Goal: Task Accomplishment & Management: Manage account settings

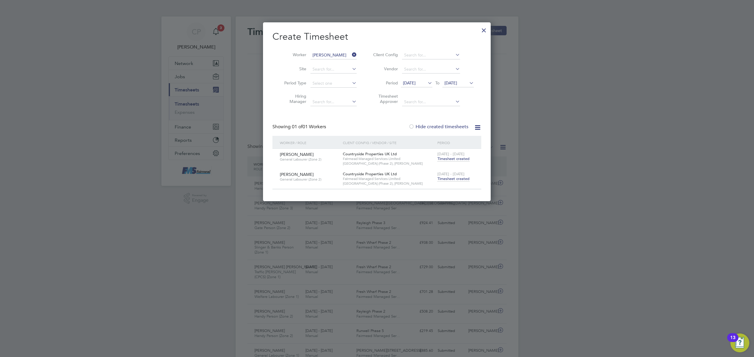
click at [351, 52] on icon at bounding box center [351, 55] width 0 height 8
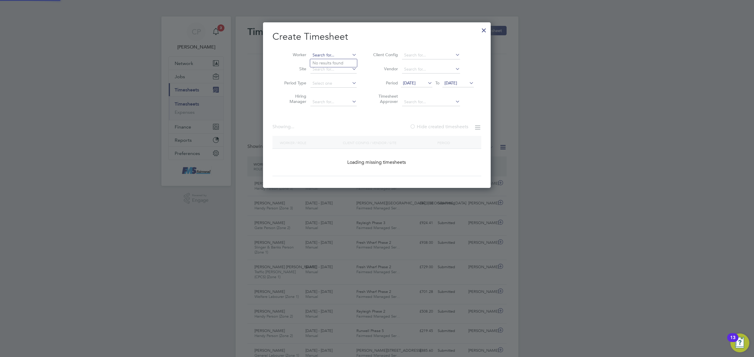
click at [327, 53] on input at bounding box center [333, 55] width 46 height 8
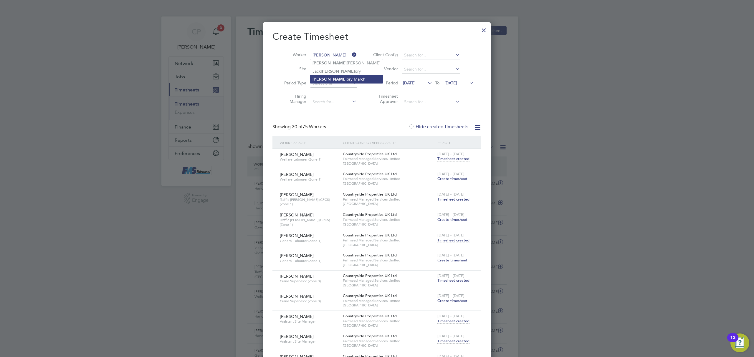
click at [342, 77] on li "[PERSON_NAME] March" at bounding box center [346, 79] width 73 height 8
type input "[PERSON_NAME]"
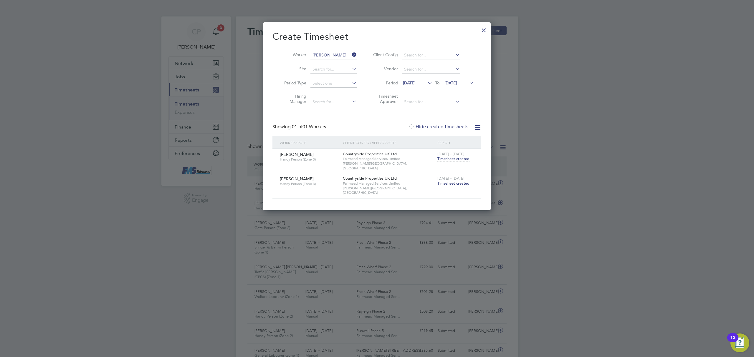
click at [447, 181] on span "Timesheet created" at bounding box center [453, 183] width 32 height 5
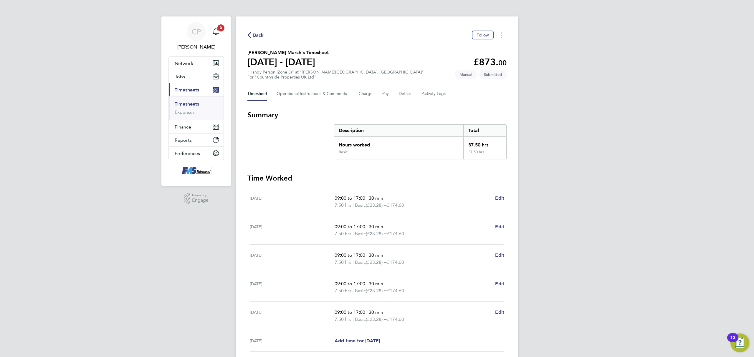
click at [257, 34] on span "Back" at bounding box center [258, 35] width 11 height 7
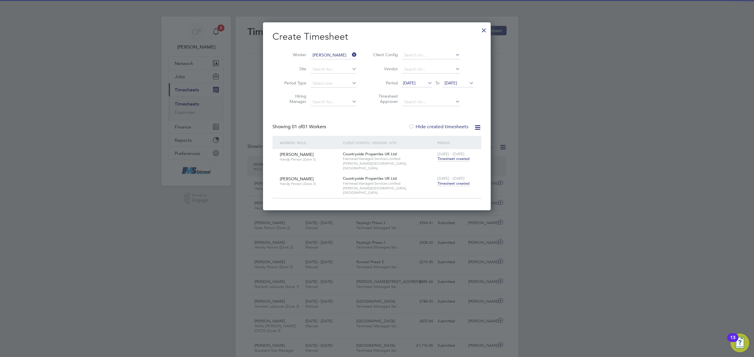
click at [450, 159] on span "Timesheet created" at bounding box center [453, 158] width 32 height 5
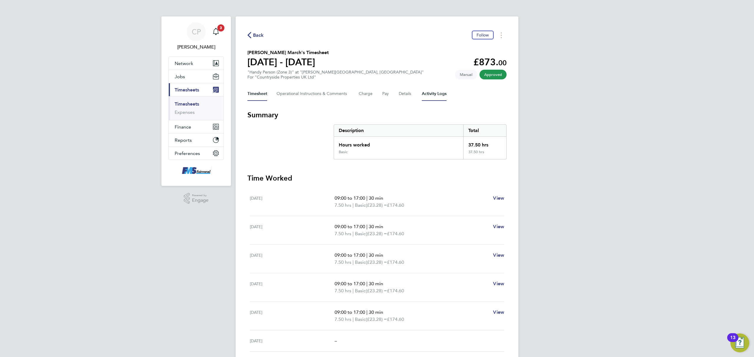
click at [425, 93] on Logs-tab "Activity Logs" at bounding box center [434, 94] width 25 height 14
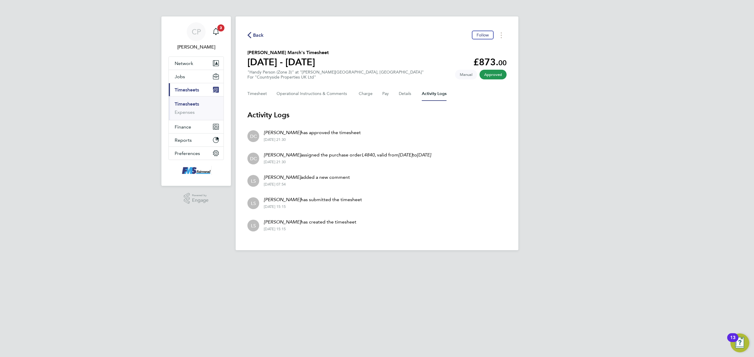
click at [453, 260] on html "CP [PERSON_NAME] Notifications 3 Applications: Network Team Members Businesses …" at bounding box center [377, 130] width 754 height 260
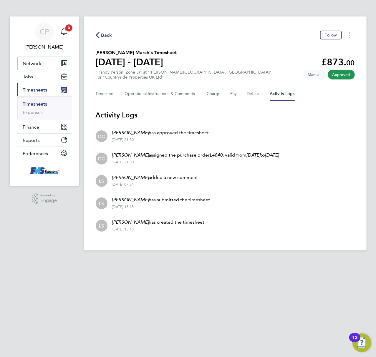
click at [38, 58] on button "Network" at bounding box center [44, 63] width 55 height 13
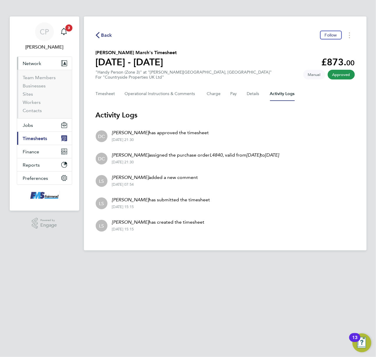
click at [39, 61] on span "Network" at bounding box center [32, 64] width 19 height 6
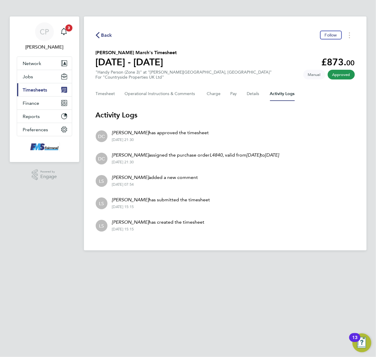
click at [37, 91] on span "Timesheets" at bounding box center [35, 90] width 24 height 6
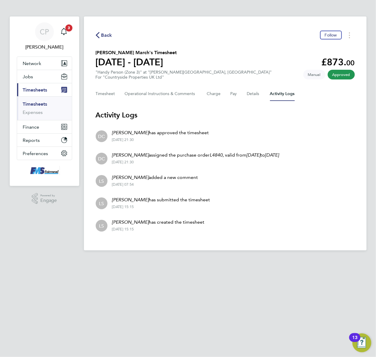
click at [37, 106] on link "Timesheets" at bounding box center [35, 104] width 24 height 6
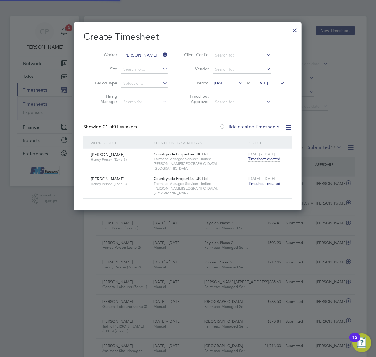
scroll to position [15, 51]
click at [162, 54] on icon at bounding box center [162, 55] width 0 height 8
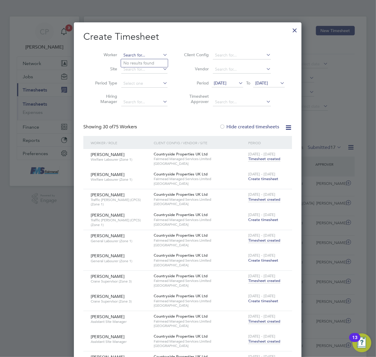
click at [124, 54] on input at bounding box center [144, 55] width 46 height 8
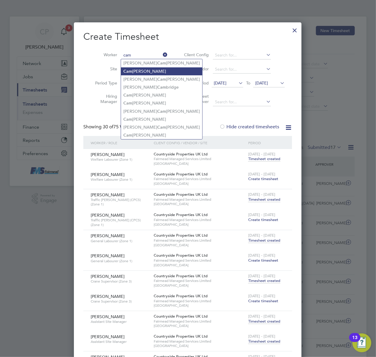
click at [150, 71] on li "[PERSON_NAME]" at bounding box center [161, 71] width 81 height 8
type input "[PERSON_NAME]"
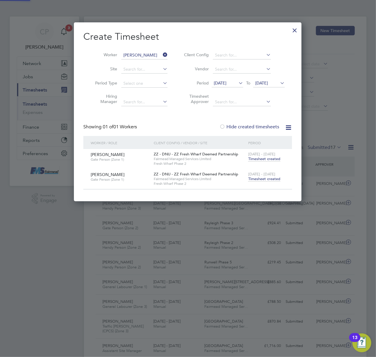
scroll to position [179, 228]
click at [252, 178] on span "Timesheet created" at bounding box center [264, 178] width 32 height 5
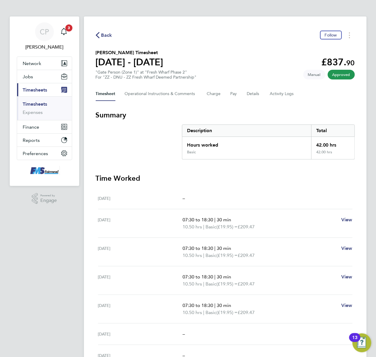
click at [38, 104] on link "Timesheets" at bounding box center [35, 104] width 24 height 6
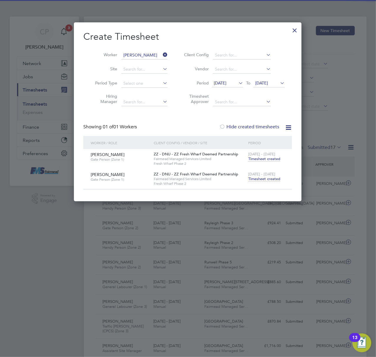
scroll to position [15, 51]
click at [162, 53] on icon at bounding box center [162, 55] width 0 height 8
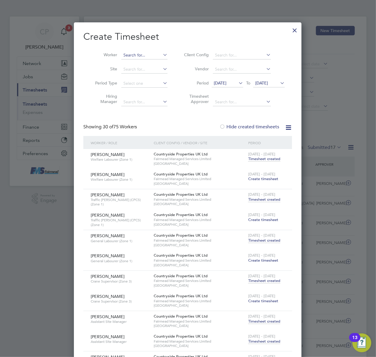
click at [137, 57] on input at bounding box center [144, 55] width 46 height 8
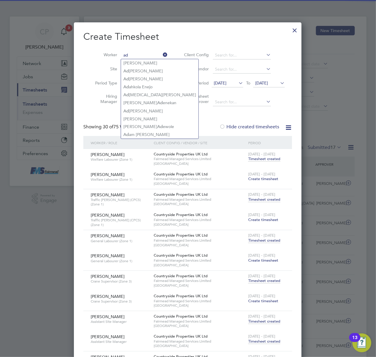
type input "ad"
click at [162, 52] on icon at bounding box center [162, 55] width 0 height 8
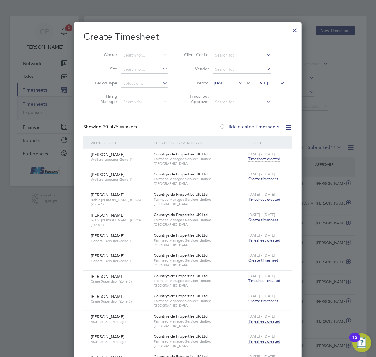
scroll to position [1351, 228]
click at [140, 58] on input at bounding box center [144, 55] width 46 height 8
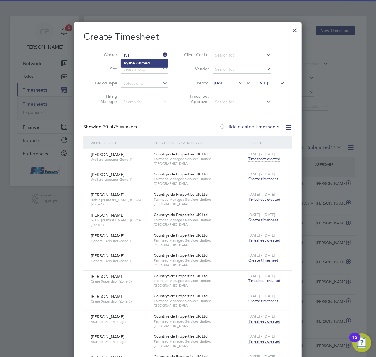
click at [144, 61] on li "[PERSON_NAME]" at bounding box center [144, 63] width 47 height 8
type input "[PERSON_NAME]"
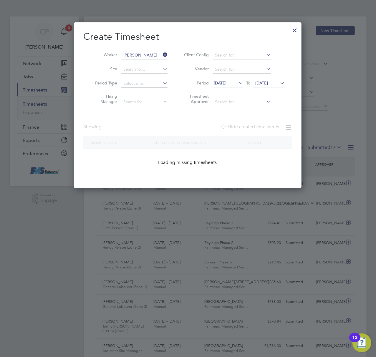
scroll to position [179, 228]
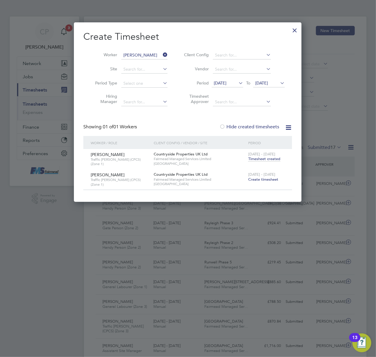
click at [258, 180] on span "Create timesheet" at bounding box center [263, 179] width 30 height 5
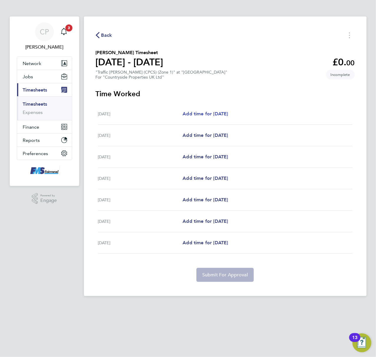
click at [200, 112] on span "Add time for [DATE]" at bounding box center [205, 114] width 45 height 6
select select "30"
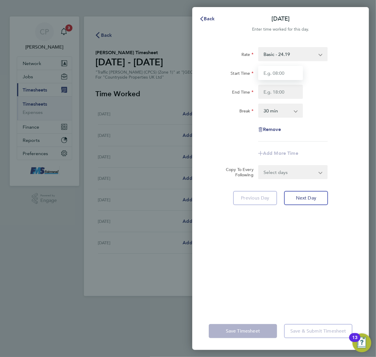
click at [273, 73] on input "Start Time" at bounding box center [280, 73] width 45 height 14
type input "07:30"
click at [271, 98] on div "Rate Basic - 24.19 Start Time 07:30 End Time Break 0 min 15 min 30 min 45 min 6…" at bounding box center [281, 94] width 144 height 94
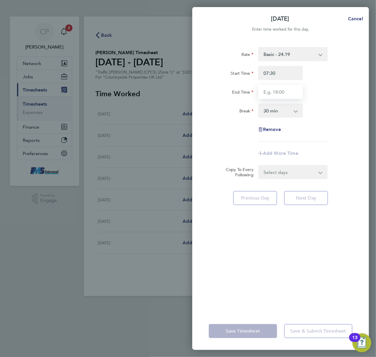
click at [273, 92] on input "End Time" at bounding box center [280, 92] width 45 height 14
type input "17:30"
click at [319, 110] on div "Break 0 min 15 min 30 min 45 min 60 min 75 min 90 min" at bounding box center [280, 111] width 148 height 14
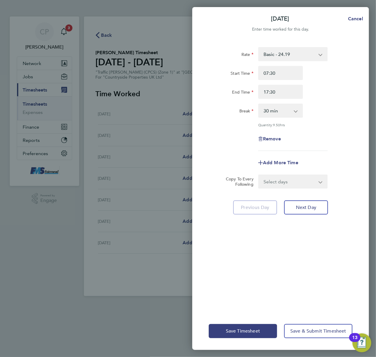
click at [293, 112] on select "0 min 15 min 30 min 45 min 60 min 75 min 90 min" at bounding box center [277, 110] width 37 height 13
select select "60"
click at [259, 104] on select "0 min 15 min 30 min 45 min 60 min 75 min 90 min" at bounding box center [277, 110] width 37 height 13
click at [315, 178] on select "Select days Day Weekday (Mon-Fri) Weekend (Sat-Sun) [DATE] [DATE] [DATE] [DATE]…" at bounding box center [290, 181] width 62 height 13
select select "WEEKDAY"
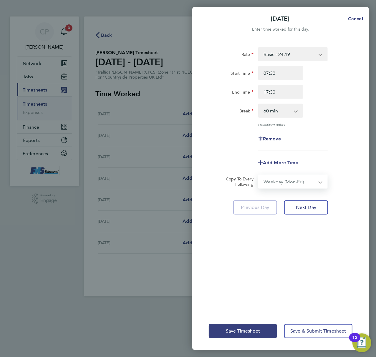
click at [259, 175] on select "Select days Day Weekday (Mon-Fri) Weekend (Sat-Sun) [DATE] [DATE] [DATE] [DATE]…" at bounding box center [290, 181] width 62 height 13
select select "[DATE]"
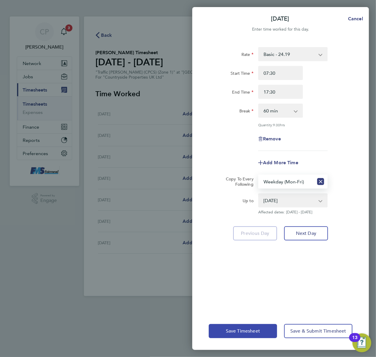
drag, startPoint x: 243, startPoint y: 333, endPoint x: 245, endPoint y: 329, distance: 4.5
click at [243, 332] on span "Save Timesheet" at bounding box center [243, 331] width 34 height 6
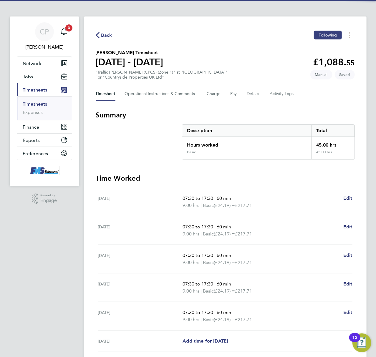
click at [341, 195] on div "07:30 to 17:30 | 60 min 9.00 hrs | Basic (£24.19) = £217.71 Edit" at bounding box center [268, 202] width 170 height 14
click at [349, 196] on span "Edit" at bounding box center [347, 198] width 9 height 6
select select "60"
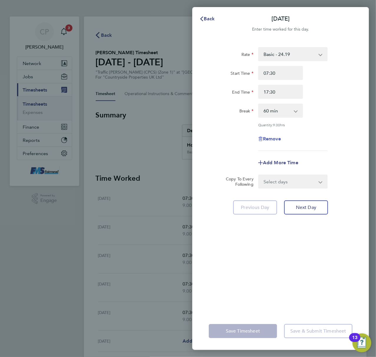
click at [272, 140] on span "Remove" at bounding box center [272, 139] width 18 height 6
select select "null"
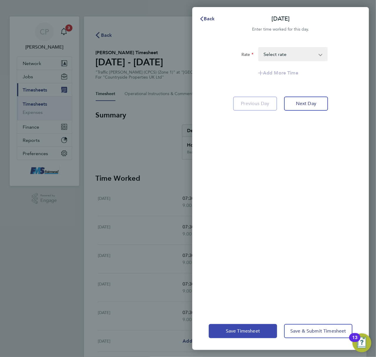
click at [249, 331] on span "Save Timesheet" at bounding box center [243, 331] width 34 height 6
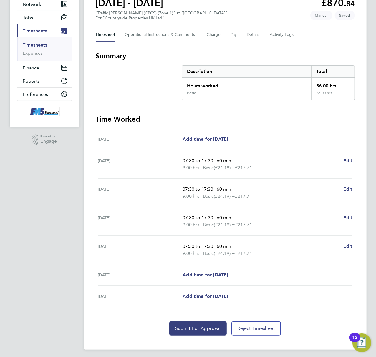
scroll to position [62, 0]
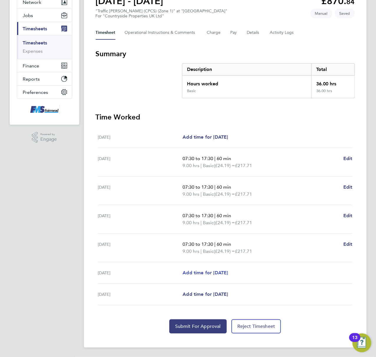
click at [200, 273] on span "Add time for [DATE]" at bounding box center [205, 273] width 45 height 6
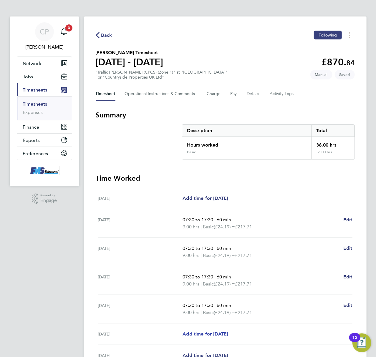
select select "30"
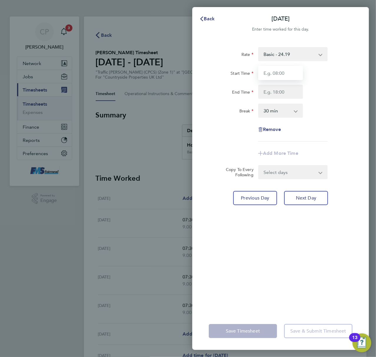
click at [271, 73] on input "Start Time" at bounding box center [280, 73] width 45 height 14
type input "07:30"
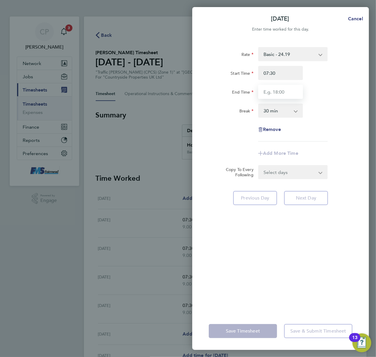
click at [268, 98] on input "End Time" at bounding box center [280, 92] width 45 height 14
click at [323, 91] on div "End Time 13:00" at bounding box center [280, 92] width 148 height 14
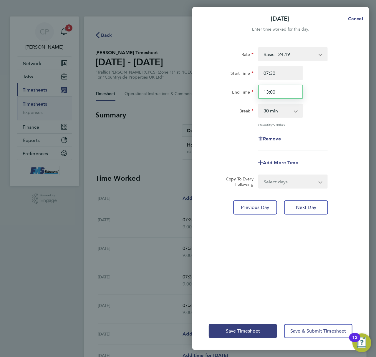
drag, startPoint x: 223, startPoint y: 92, endPoint x: 210, endPoint y: 94, distance: 13.1
click at [210, 94] on div "End Time 13:00" at bounding box center [280, 92] width 148 height 14
type input "15:00"
click at [328, 107] on div "Break 0 min 15 min 30 min 45 min 60 min 75 min 90 min" at bounding box center [280, 111] width 148 height 14
click at [292, 111] on select "0 min 15 min 30 min 45 min 60 min 75 min 90 min" at bounding box center [277, 110] width 37 height 13
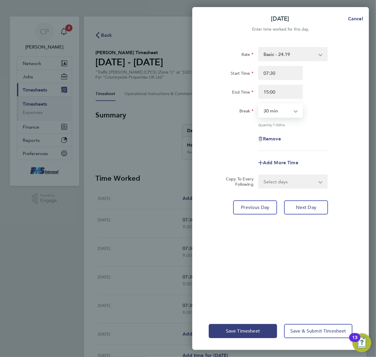
select select "60"
click at [259, 104] on select "0 min 15 min 30 min 45 min 60 min 75 min 90 min" at bounding box center [277, 110] width 37 height 13
click at [333, 137] on div "Remove" at bounding box center [280, 139] width 148 height 14
drag, startPoint x: 283, startPoint y: 93, endPoint x: 220, endPoint y: 95, distance: 62.7
click at [220, 95] on div "End Time 15:00" at bounding box center [280, 92] width 148 height 14
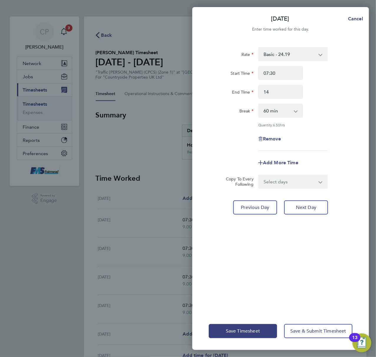
type input "14:00"
click at [364, 92] on div "Rate Basic - 24.19 Start Time 07:30 End Time 14:00 Break 0 min 15 min 30 min 45…" at bounding box center [280, 176] width 177 height 272
drag, startPoint x: 291, startPoint y: 107, endPoint x: 293, endPoint y: 111, distance: 4.8
click at [292, 107] on select "0 min 15 min 30 min 45 min 60 min 75 min 90 min" at bounding box center [277, 110] width 37 height 13
click at [259, 104] on select "0 min 15 min 30 min 45 min 60 min 75 min 90 min" at bounding box center [277, 110] width 37 height 13
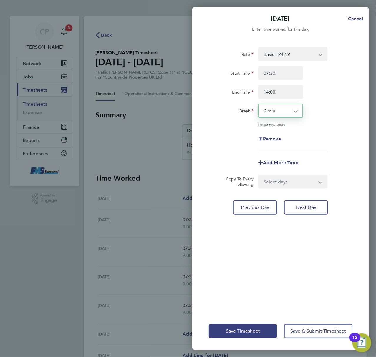
click at [292, 108] on select "0 min 15 min 30 min 45 min 60 min 75 min 90 min" at bounding box center [277, 110] width 37 height 13
select select "30"
click at [259, 104] on select "0 min 15 min 30 min 45 min 60 min 75 min 90 min" at bounding box center [277, 110] width 37 height 13
click at [331, 132] on div "Remove" at bounding box center [280, 139] width 148 height 14
click at [306, 180] on select "Select days [DATE]" at bounding box center [290, 181] width 62 height 13
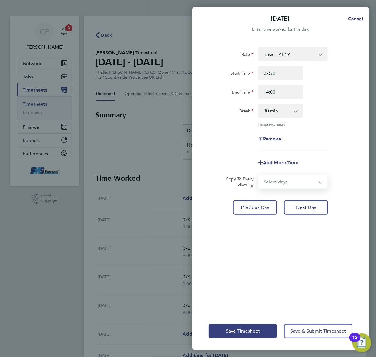
click at [316, 150] on div "Rate Basic - 24.19 Start Time 07:30 End Time 14:00 Break 0 min 15 min 30 min 45…" at bounding box center [281, 99] width 144 height 104
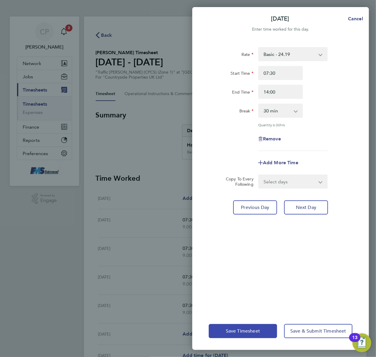
click at [252, 334] on span "Save Timesheet" at bounding box center [243, 331] width 34 height 6
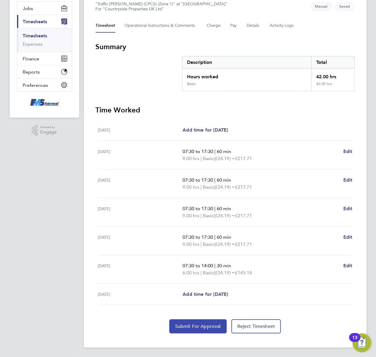
click at [187, 325] on span "Submit For Approval" at bounding box center [198, 327] width 46 height 6
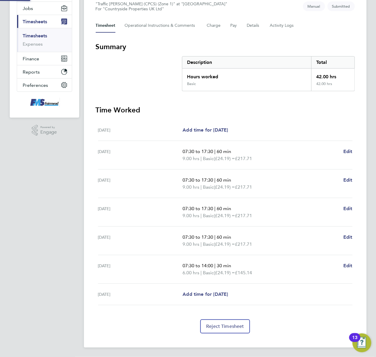
scroll to position [69, 0]
click at [46, 32] on ul "Timesheets Expenses" at bounding box center [44, 40] width 55 height 24
click at [40, 33] on link "Timesheets" at bounding box center [35, 36] width 24 height 6
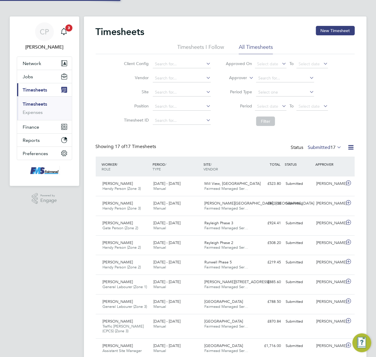
scroll to position [3, 3]
click at [338, 29] on button "New Timesheet" at bounding box center [335, 30] width 39 height 9
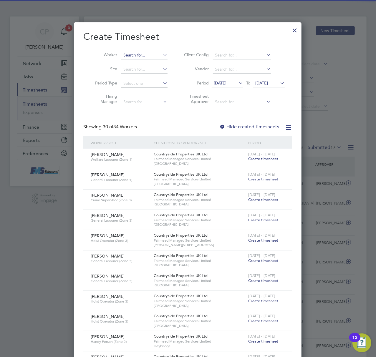
click at [133, 54] on input at bounding box center [144, 55] width 46 height 8
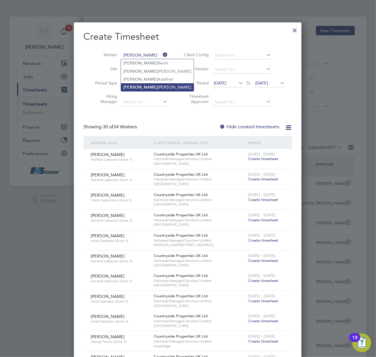
click at [151, 84] on li "[PERSON_NAME]" at bounding box center [157, 87] width 73 height 8
type input "[PERSON_NAME]"
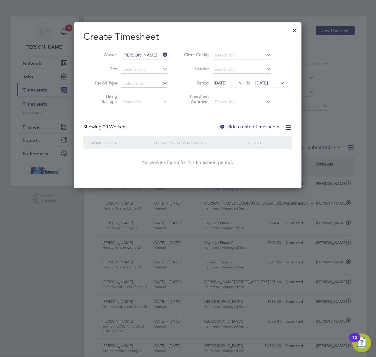
click at [221, 77] on li "Period [DATE] To [DATE]" at bounding box center [233, 84] width 117 height 14
drag, startPoint x: 221, startPoint y: 82, endPoint x: 223, endPoint y: 85, distance: 3.9
click at [221, 81] on span "[DATE]" at bounding box center [220, 82] width 13 height 5
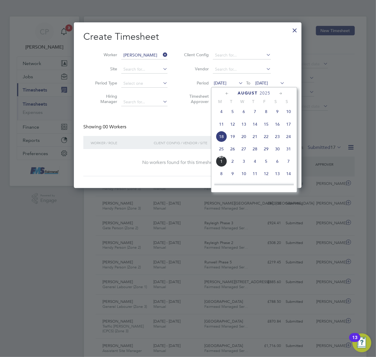
click at [222, 151] on span "25" at bounding box center [221, 148] width 11 height 11
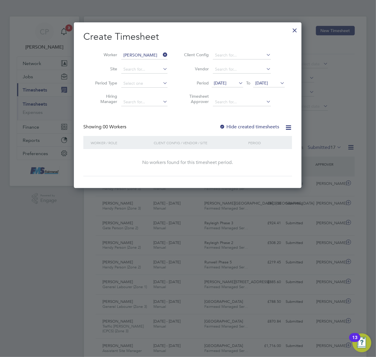
click at [244, 128] on label "Hide created timesheets" at bounding box center [249, 127] width 60 height 6
click at [259, 87] on div "[DATE] To [DATE]" at bounding box center [248, 83] width 73 height 8
click at [263, 82] on span "[DATE]" at bounding box center [261, 82] width 13 height 5
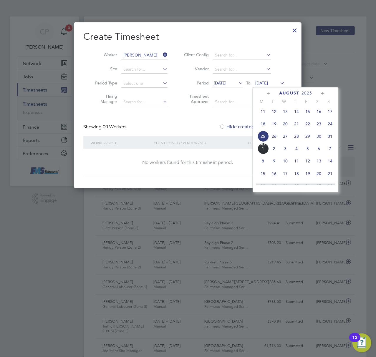
click at [330, 138] on span "31" at bounding box center [329, 136] width 11 height 11
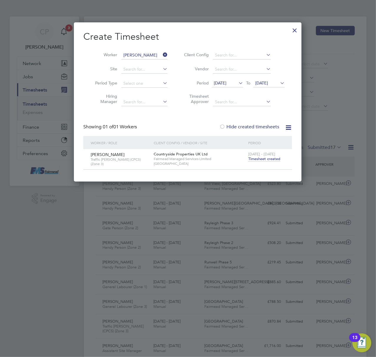
click at [267, 160] on span "Timesheet created" at bounding box center [264, 158] width 32 height 5
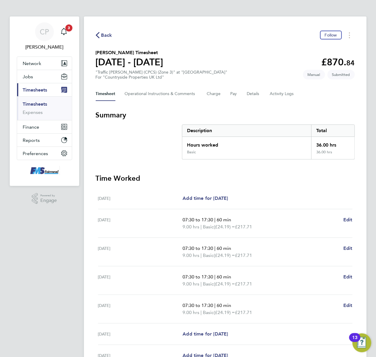
click at [38, 104] on link "Timesheets" at bounding box center [35, 104] width 24 height 6
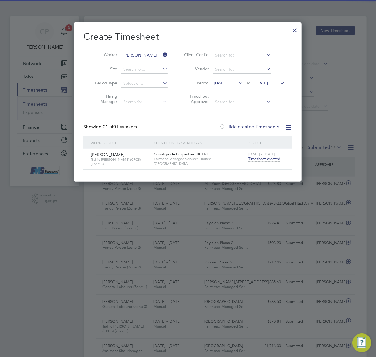
click at [162, 52] on icon at bounding box center [162, 55] width 0 height 8
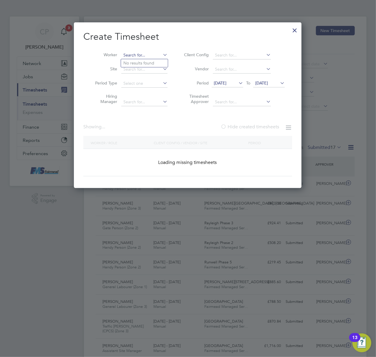
click at [152, 54] on input at bounding box center [144, 55] width 46 height 8
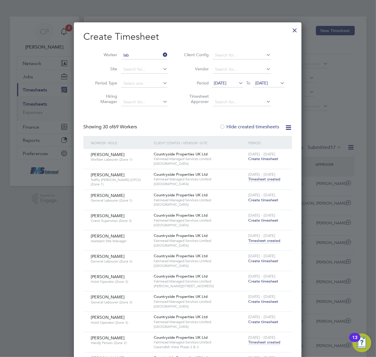
click at [136, 62] on li "Lab [PERSON_NAME]" at bounding box center [144, 63] width 47 height 8
type input "[PERSON_NAME]"
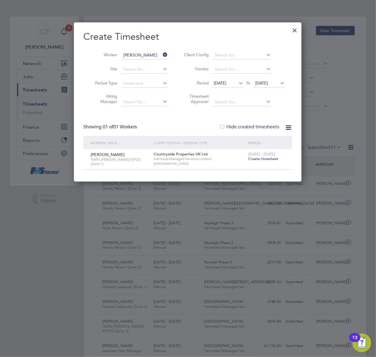
click at [259, 160] on span "Create timesheet" at bounding box center [263, 158] width 30 height 5
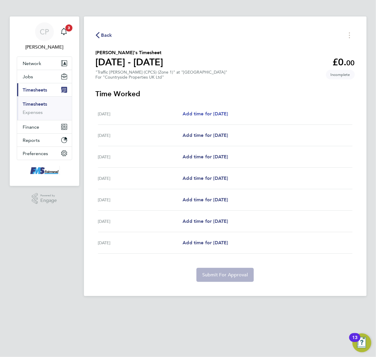
click at [194, 113] on span "Add time for [DATE]" at bounding box center [205, 114] width 45 height 6
select select "30"
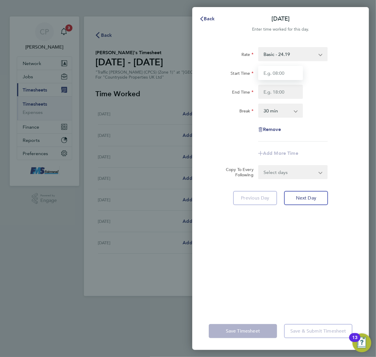
click at [271, 73] on input "Start Time" at bounding box center [280, 73] width 45 height 14
type input "07:30"
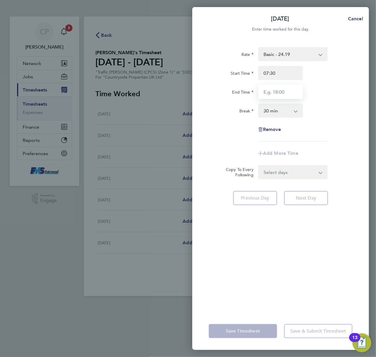
click at [296, 87] on input "End Time" at bounding box center [280, 92] width 45 height 14
type input "17:30"
click at [330, 136] on div "Remove" at bounding box center [280, 129] width 148 height 14
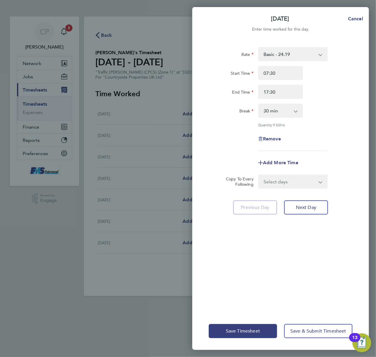
click at [297, 185] on select "Select days Day Weekday (Mon-Fri) Weekend (Sat-Sun) [DATE] [DATE] [DATE] [DATE]…" at bounding box center [290, 181] width 62 height 13
select select "WEEKDAY"
click at [259, 175] on select "Select days Day Weekday (Mon-Fri) Weekend (Sat-Sun) [DATE] [DATE] [DATE] [DATE]…" at bounding box center [290, 181] width 62 height 13
select select "[DATE]"
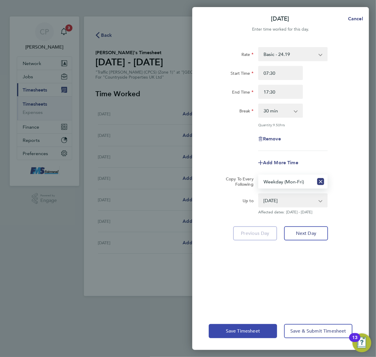
click at [237, 330] on span "Save Timesheet" at bounding box center [243, 331] width 34 height 6
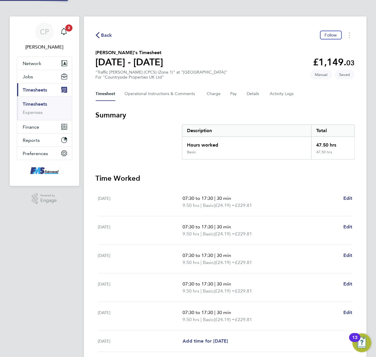
click at [176, 101] on div "Back Follow [PERSON_NAME]'s Timesheet [DATE] - [DATE] £1,149. 03 "Traffic [PERS…" at bounding box center [225, 215] width 283 height 399
click at [349, 200] on span "Edit" at bounding box center [347, 198] width 9 height 6
select select "30"
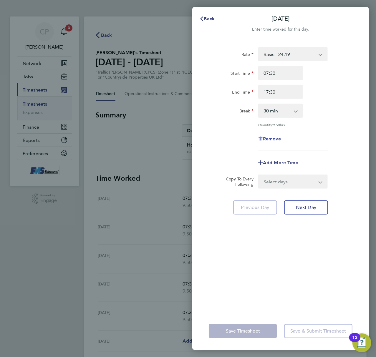
click at [272, 136] on span "Remove" at bounding box center [272, 139] width 18 height 6
select select "null"
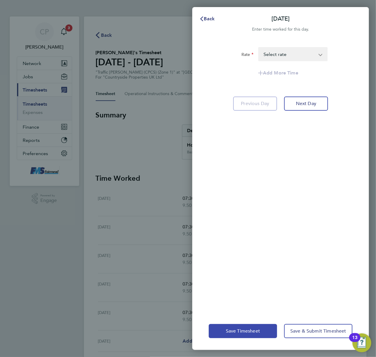
click at [245, 325] on button "Save Timesheet" at bounding box center [243, 331] width 68 height 14
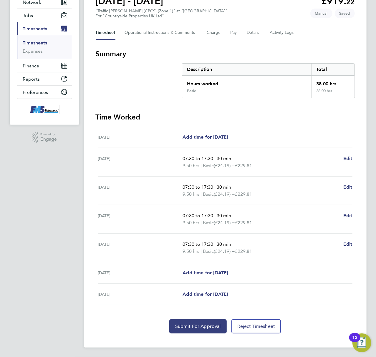
click at [210, 244] on span "07:30 to 17:30" at bounding box center [198, 244] width 31 height 6
click at [207, 273] on span "Add time for [DATE]" at bounding box center [205, 273] width 45 height 6
select select "30"
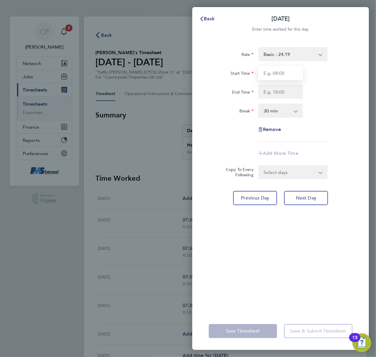
click at [266, 74] on input "Start Time" at bounding box center [280, 73] width 45 height 14
type input "07:30"
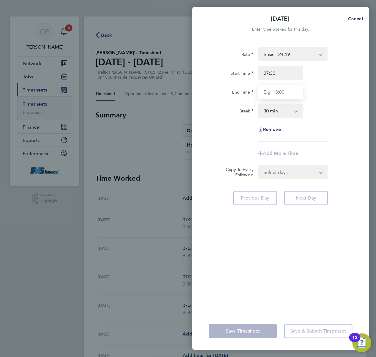
click at [274, 96] on input "End Time" at bounding box center [280, 92] width 45 height 14
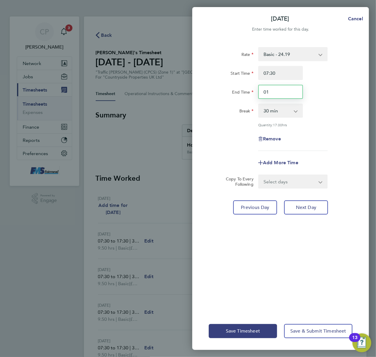
type input "0"
type input "14:00"
click at [334, 91] on div "End Time 14:00" at bounding box center [280, 92] width 148 height 14
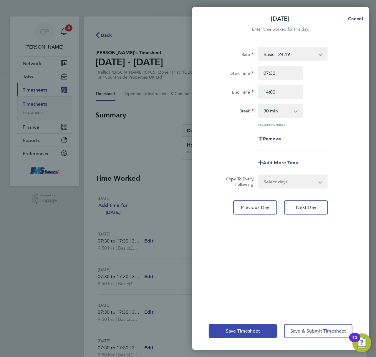
click at [223, 325] on button "Save Timesheet" at bounding box center [243, 331] width 68 height 14
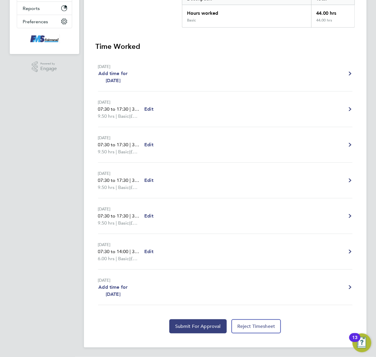
scroll to position [147, 0]
click at [158, 104] on div "[DATE] 07:30 to 17:30 | 30 min 9.50 hrs | Basic (£24.19) = £229.81 Edit" at bounding box center [139, 109] width 83 height 21
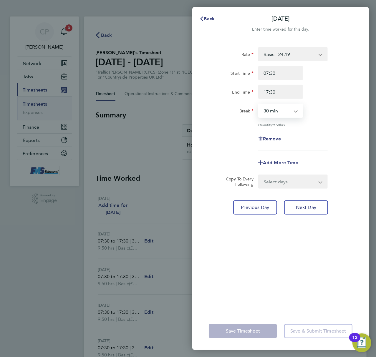
click at [291, 111] on select "0 min 15 min 30 min 45 min 60 min 75 min 90 min" at bounding box center [277, 110] width 37 height 13
select select "60"
click at [259, 104] on select "0 min 15 min 30 min 45 min 60 min 75 min 90 min" at bounding box center [277, 110] width 37 height 13
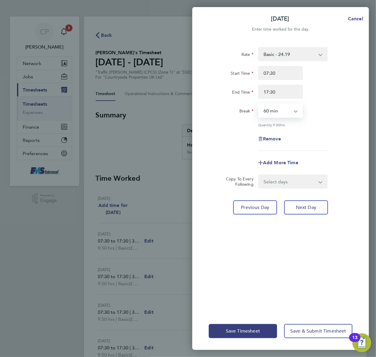
click at [306, 184] on select "Select days Day Weekday (Mon-Fri) Weekend (Sat-Sun) [DATE] [DATE] [DATE] [DATE]…" at bounding box center [290, 181] width 62 height 13
select select "WEEKDAY"
click at [259, 175] on select "Select days Day Weekday (Mon-Fri) Weekend (Sat-Sun) [DATE] [DATE] [DATE] [DATE]…" at bounding box center [290, 181] width 62 height 13
select select "[DATE]"
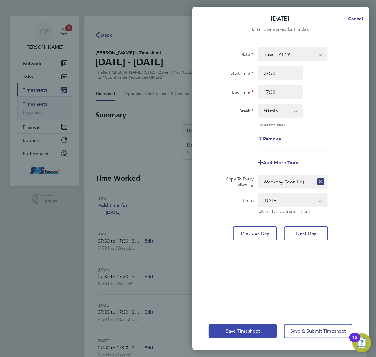
click at [222, 332] on button "Save Timesheet" at bounding box center [243, 331] width 68 height 14
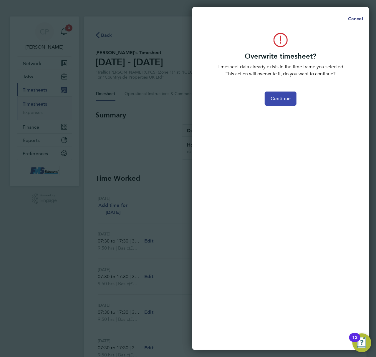
click at [284, 98] on span "Continue" at bounding box center [281, 99] width 20 height 6
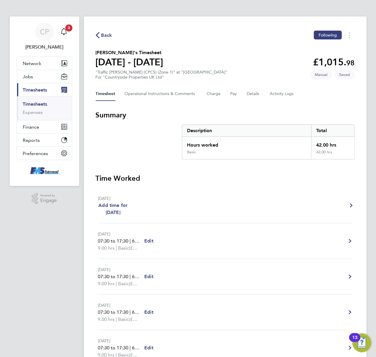
scroll to position [147, 0]
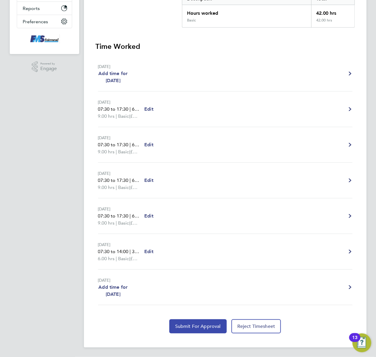
click at [188, 327] on span "Submit For Approval" at bounding box center [198, 327] width 46 height 6
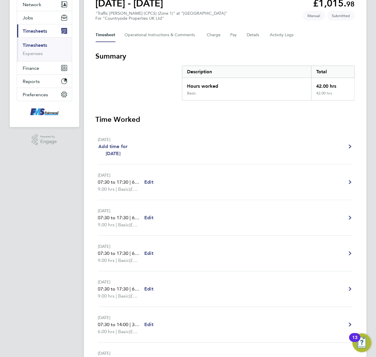
scroll to position [0, 0]
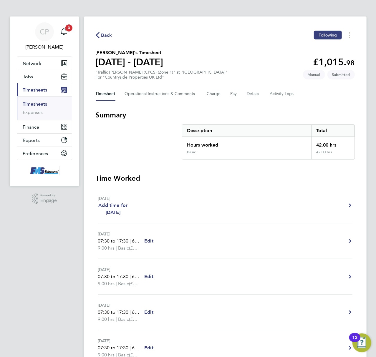
click at [41, 103] on link "Timesheets" at bounding box center [35, 104] width 24 height 6
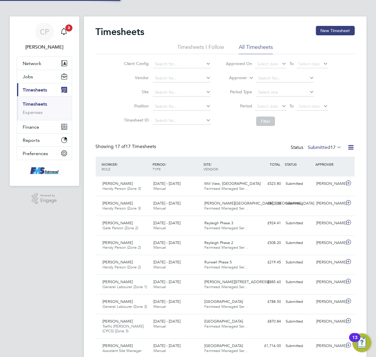
scroll to position [15, 51]
click at [332, 28] on button "New Timesheet" at bounding box center [335, 30] width 39 height 9
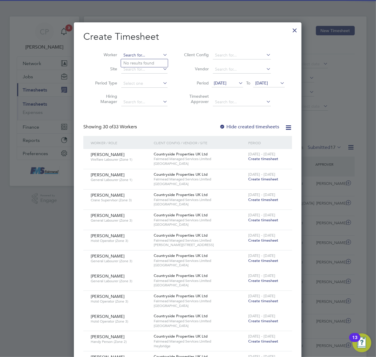
click at [145, 51] on input at bounding box center [144, 55] width 46 height 8
click at [144, 64] on li "[PERSON_NAME]" at bounding box center [157, 63] width 73 height 8
type input "[PERSON_NAME]"
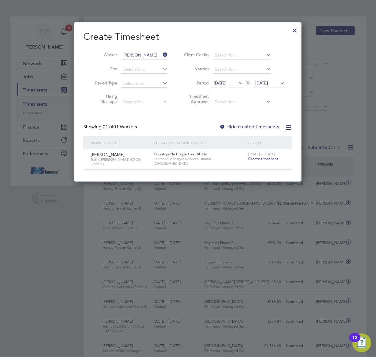
click at [258, 161] on span "Create timesheet" at bounding box center [263, 158] width 30 height 5
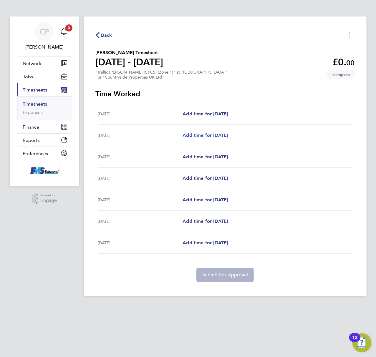
click at [196, 134] on span "Add time for [DATE]" at bounding box center [205, 135] width 45 height 6
select select "30"
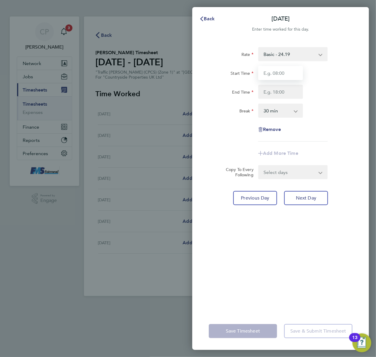
click at [274, 77] on input "Start Time" at bounding box center [280, 73] width 45 height 14
type input "07:30"
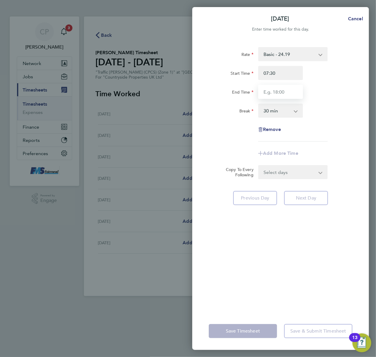
click at [271, 92] on input "End Time" at bounding box center [280, 92] width 45 height 14
type input "17:30"
click at [281, 112] on select "0 min 15 min 30 min 45 min 60 min 75 min 90 min" at bounding box center [277, 110] width 37 height 13
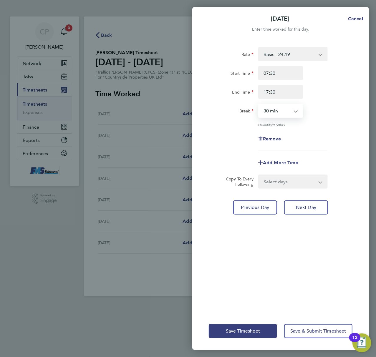
select select "60"
click at [259, 104] on select "0 min 15 min 30 min 45 min 60 min 75 min 90 min" at bounding box center [277, 110] width 37 height 13
click at [307, 182] on select "Select days Day Weekday (Mon-Fri) Weekend (Sat-Sun) [DATE] [DATE] [DATE] [DATE]…" at bounding box center [290, 181] width 62 height 13
select select "WEEKDAY"
click at [259, 175] on select "Select days Day Weekday (Mon-Fri) Weekend (Sat-Sun) [DATE] [DATE] [DATE] [DATE]…" at bounding box center [290, 181] width 62 height 13
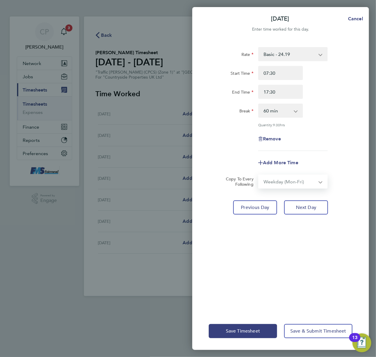
select select "[DATE]"
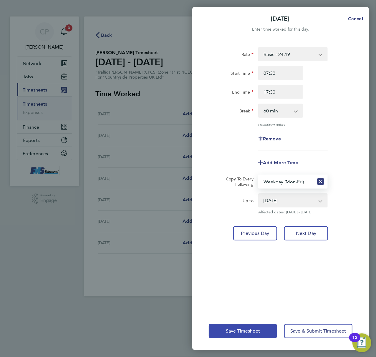
click at [244, 325] on button "Save Timesheet" at bounding box center [243, 331] width 68 height 14
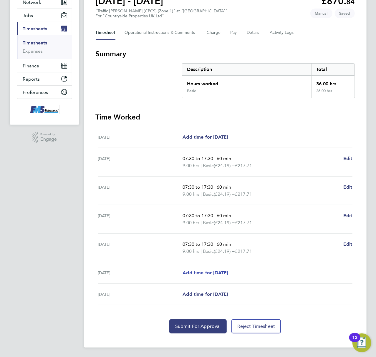
click at [207, 269] on link "Add time for [DATE]" at bounding box center [205, 272] width 45 height 7
select select "30"
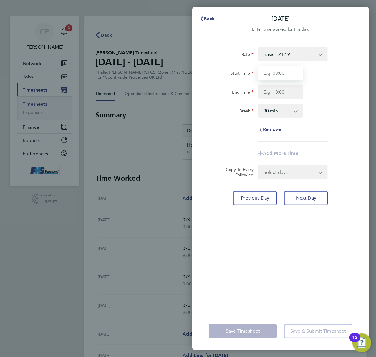
click at [271, 70] on input "Start Time" at bounding box center [280, 73] width 45 height 14
type input "07:30"
click at [272, 93] on input "End Time" at bounding box center [280, 92] width 45 height 14
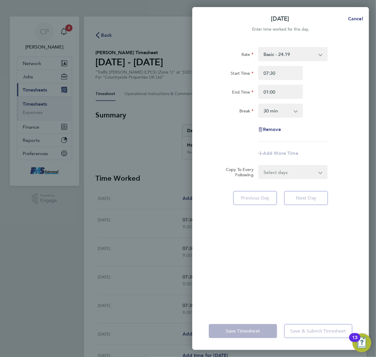
click at [314, 123] on div "Rate Basic - 24.19 Start Time 07:30 End Time 01:00 Break 0 min 15 min 30 min 45…" at bounding box center [281, 94] width 144 height 94
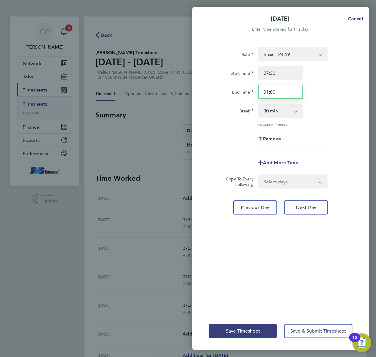
drag, startPoint x: 202, startPoint y: 92, endPoint x: 198, endPoint y: 95, distance: 4.7
click at [198, 94] on div "Rate Basic - 24.19 Start Time 07:30 End Time 01:00 Break 0 min 15 min 30 min 45…" at bounding box center [280, 176] width 177 height 272
type input "14:00"
click at [334, 112] on div "Break 0 min 15 min 30 min 45 min 60 min 75 min 90 min" at bounding box center [280, 111] width 148 height 14
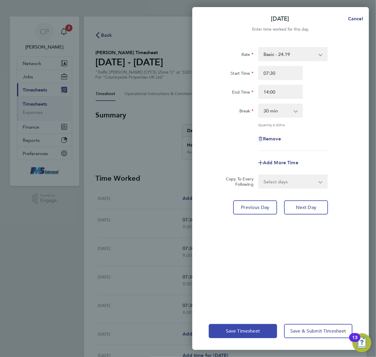
click at [231, 331] on span "Save Timesheet" at bounding box center [243, 331] width 34 height 6
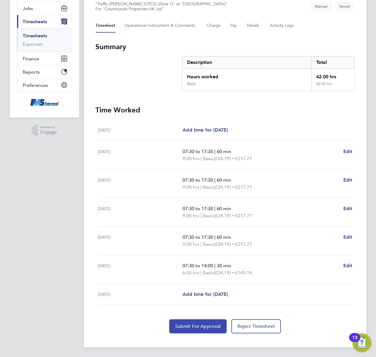
click at [195, 326] on span "Submit For Approval" at bounding box center [198, 327] width 46 height 6
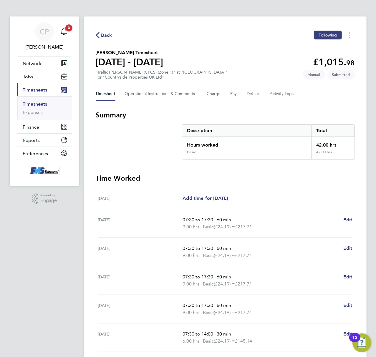
click at [39, 105] on link "Timesheets" at bounding box center [35, 104] width 24 height 6
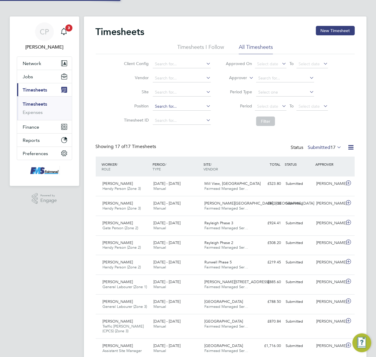
scroll to position [15, 51]
click at [334, 27] on button "New Timesheet" at bounding box center [335, 30] width 39 height 9
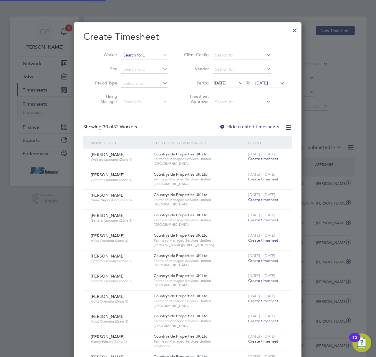
click at [147, 54] on input at bounding box center [144, 55] width 46 height 8
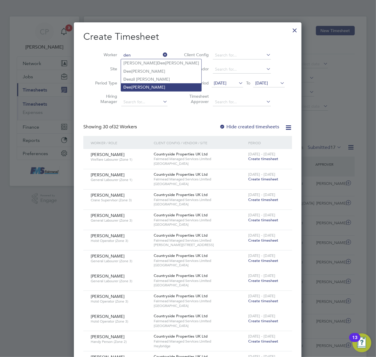
click at [164, 84] on li "Den nis [PERSON_NAME]" at bounding box center [161, 87] width 80 height 8
type input "[PERSON_NAME]"
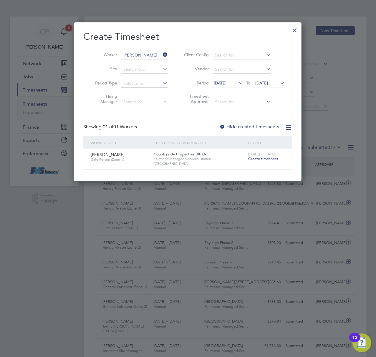
click at [252, 157] on span "Create timesheet" at bounding box center [263, 158] width 30 height 5
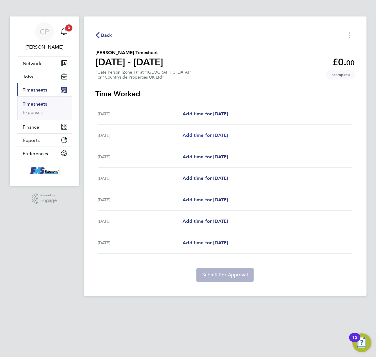
click at [194, 135] on span "Add time for [DATE]" at bounding box center [205, 135] width 45 height 6
select select "30"
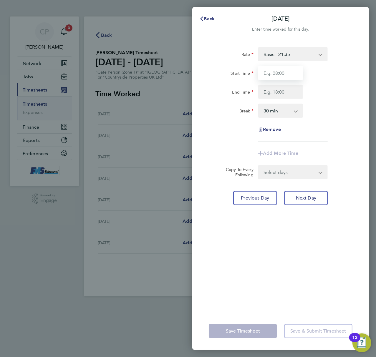
click at [278, 79] on input "Start Time" at bounding box center [280, 73] width 45 height 14
type input "07:30"
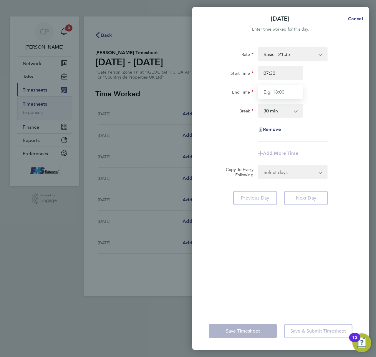
click at [287, 98] on input "End Time" at bounding box center [280, 92] width 45 height 14
click at [285, 95] on input "End Time" at bounding box center [280, 92] width 45 height 14
type input "17:30"
drag, startPoint x: 290, startPoint y: 107, endPoint x: 292, endPoint y: 110, distance: 3.7
click at [290, 107] on select "0 min 15 min 30 min 45 min 60 min 75 min 90 min" at bounding box center [277, 110] width 37 height 13
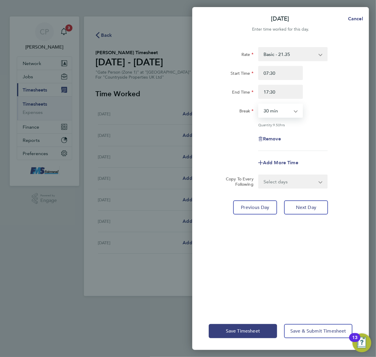
select select "60"
click at [259, 104] on select "0 min 15 min 30 min 45 min 60 min 75 min 90 min" at bounding box center [277, 110] width 37 height 13
click at [300, 179] on select "Select days Day Weekday (Mon-Fri) Weekend (Sat-Sun) [DATE] [DATE] [DATE] [DATE]…" at bounding box center [290, 181] width 62 height 13
select select "WEEKDAY"
click at [259, 175] on select "Select days Day Weekday (Mon-Fri) Weekend (Sat-Sun) [DATE] [DATE] [DATE] [DATE]…" at bounding box center [290, 181] width 62 height 13
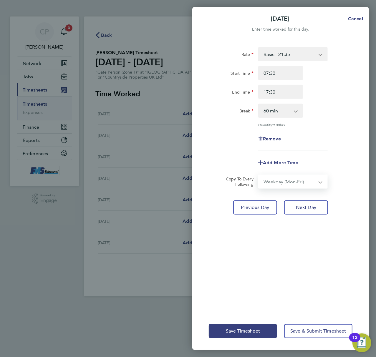
select select "[DATE]"
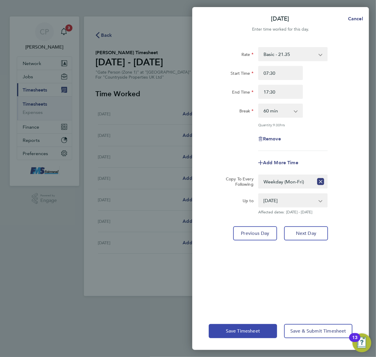
click at [232, 326] on button "Save Timesheet" at bounding box center [243, 331] width 68 height 14
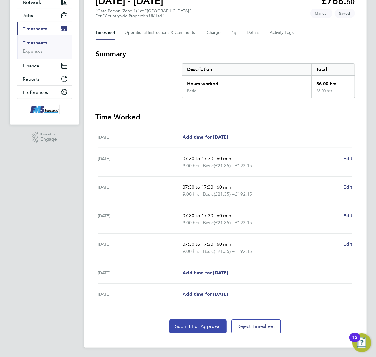
click at [193, 328] on span "Submit For Approval" at bounding box center [198, 327] width 46 height 6
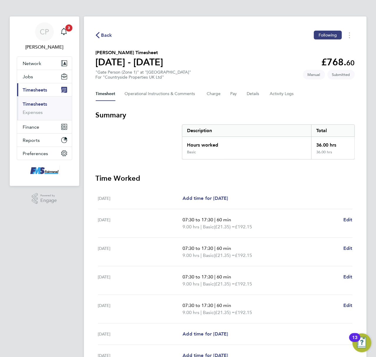
click at [36, 102] on link "Timesheets" at bounding box center [35, 104] width 24 height 6
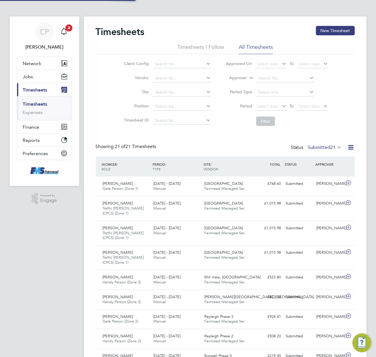
scroll to position [20, 51]
click at [326, 27] on button "New Timesheet" at bounding box center [335, 30] width 39 height 9
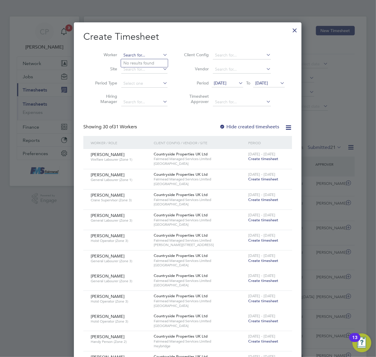
click at [142, 56] on input at bounding box center [144, 55] width 46 height 8
click at [147, 59] on li "[PERSON_NAME]" at bounding box center [157, 63] width 73 height 8
type input "[PERSON_NAME]"
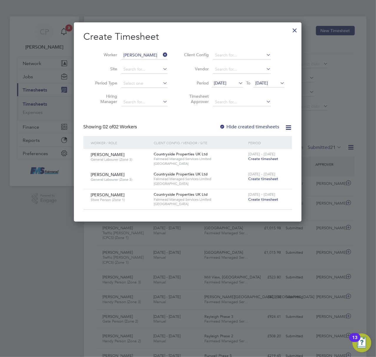
click at [266, 199] on span "Create timesheet" at bounding box center [263, 199] width 30 height 5
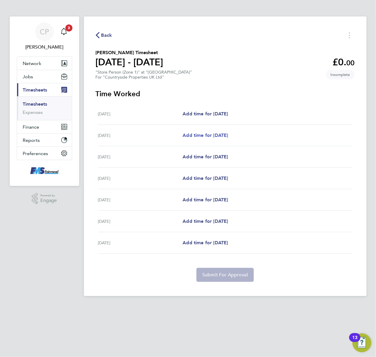
click at [202, 133] on span "Add time for [DATE]" at bounding box center [205, 135] width 45 height 6
select select "30"
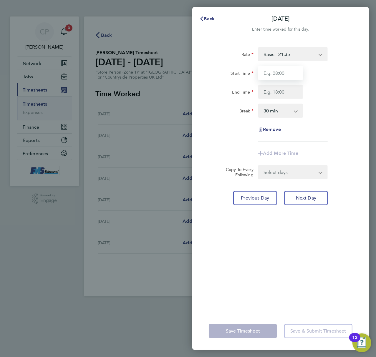
click at [278, 74] on input "Start Time" at bounding box center [280, 73] width 45 height 14
type input "07:30"
click at [278, 87] on input "End Time" at bounding box center [280, 92] width 45 height 14
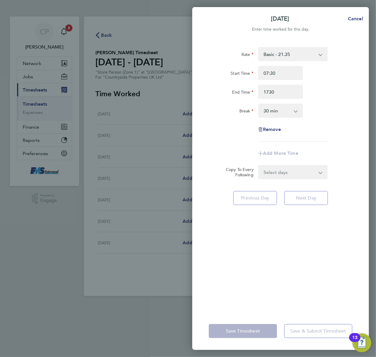
type input "17:30"
click at [297, 108] on app-icon-cross-button at bounding box center [298, 110] width 7 height 13
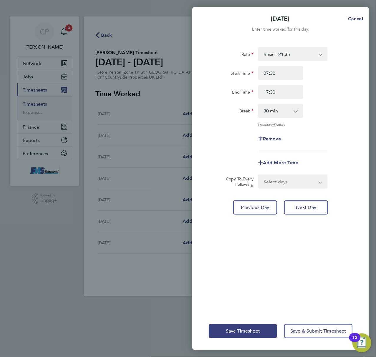
click at [296, 111] on app-icon-cross-button at bounding box center [298, 110] width 7 height 13
click at [293, 105] on select "0 min 15 min 30 min 45 min 60 min 75 min 90 min" at bounding box center [277, 110] width 37 height 13
select select "60"
click at [259, 104] on select "0 min 15 min 30 min 45 min 60 min 75 min 90 min" at bounding box center [277, 110] width 37 height 13
click at [312, 177] on select "Select days Day Weekday (Mon-Fri) Weekend (Sat-Sun) [DATE] [DATE] [DATE] [DATE]…" at bounding box center [290, 181] width 62 height 13
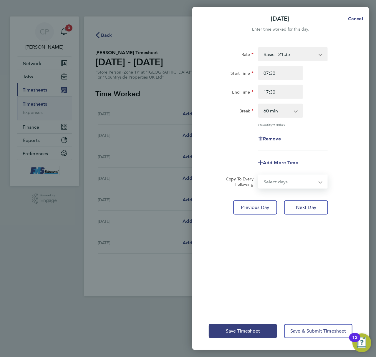
select select "WEEKDAY"
click at [259, 175] on select "Select days Day Weekday (Mon-Fri) Weekend (Sat-Sun) [DATE] [DATE] [DATE] [DATE]…" at bounding box center [290, 181] width 62 height 13
select select "[DATE]"
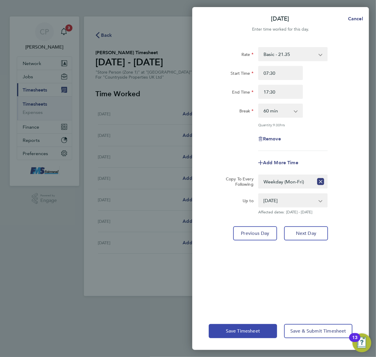
click at [235, 329] on button "Save Timesheet" at bounding box center [243, 331] width 68 height 14
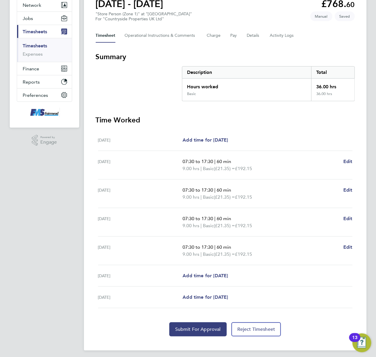
scroll to position [62, 0]
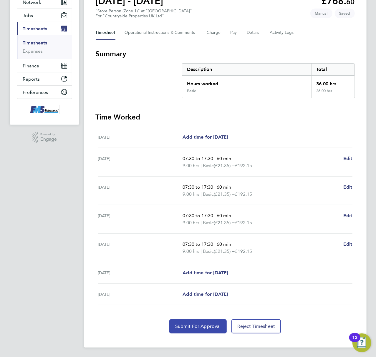
click at [201, 326] on span "Submit For Approval" at bounding box center [198, 327] width 46 height 6
click at [38, 42] on link "Timesheets" at bounding box center [35, 43] width 24 height 6
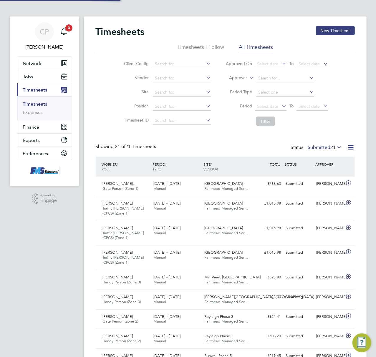
scroll to position [3, 3]
drag, startPoint x: 333, startPoint y: 26, endPoint x: 330, endPoint y: 29, distance: 4.2
click at [333, 26] on button "New Timesheet" at bounding box center [335, 30] width 39 height 9
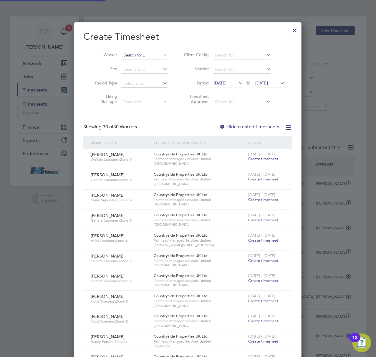
click at [147, 54] on input at bounding box center [144, 55] width 46 height 8
click at [144, 49] on li "Worker" at bounding box center [129, 55] width 92 height 14
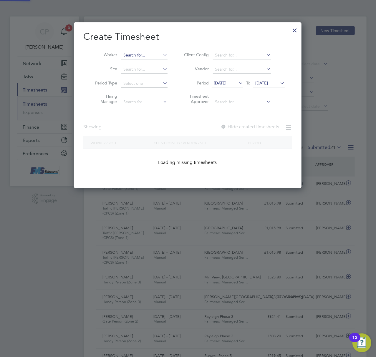
click at [141, 54] on input at bounding box center [144, 55] width 46 height 8
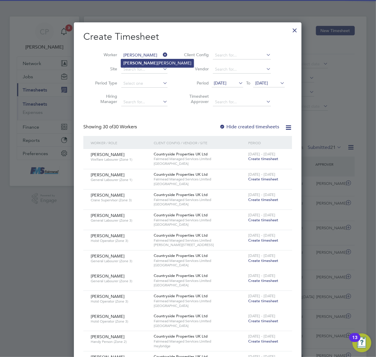
click at [142, 60] on li "[PERSON_NAME]" at bounding box center [157, 63] width 73 height 8
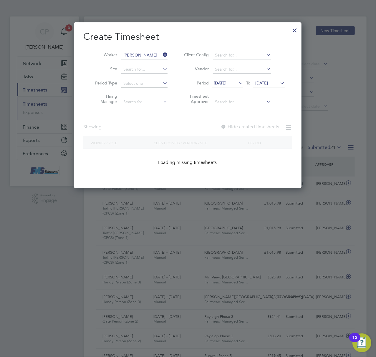
type input "[PERSON_NAME]"
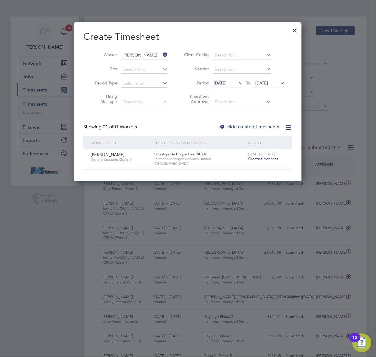
click at [266, 158] on span "Create timesheet" at bounding box center [263, 158] width 30 height 5
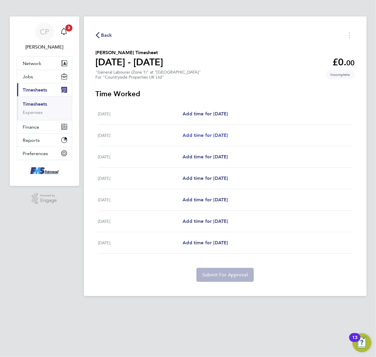
click at [208, 136] on span "Add time for [DATE]" at bounding box center [205, 135] width 45 height 6
select select "30"
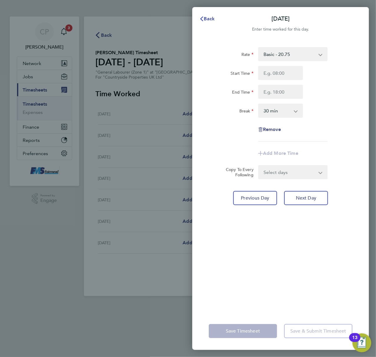
click at [203, 22] on button "Back" at bounding box center [206, 19] width 27 height 12
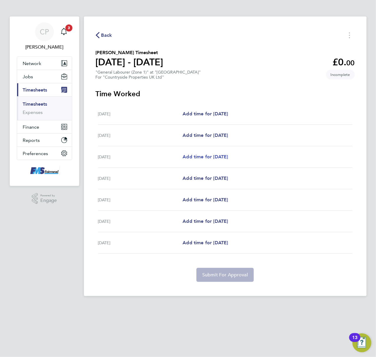
click at [222, 157] on span "Add time for [DATE]" at bounding box center [205, 157] width 45 height 6
select select "30"
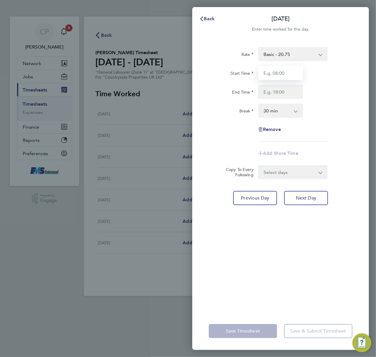
click at [269, 71] on input "Start Time" at bounding box center [280, 73] width 45 height 14
type input "07:30"
click at [270, 85] on input "End Time" at bounding box center [280, 92] width 45 height 14
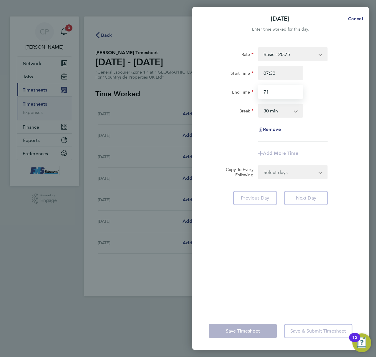
type input "7"
type input "17:30"
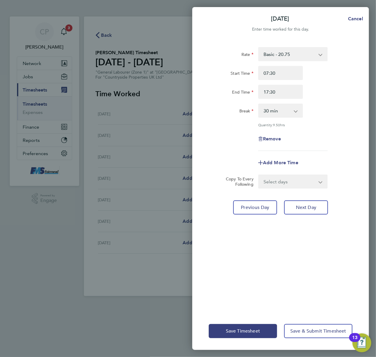
click at [316, 123] on div "Rate Basic - 20.75 Start Time 07:30 End Time 17:30 Break 0 min 15 min 30 min 45…" at bounding box center [281, 99] width 144 height 104
click at [289, 111] on select "0 min 15 min 30 min 45 min 60 min 75 min 90 min" at bounding box center [277, 110] width 37 height 13
select select "60"
click at [259, 104] on select "0 min 15 min 30 min 45 min 60 min 75 min 90 min" at bounding box center [277, 110] width 37 height 13
click at [327, 129] on div "Rate Basic - 20.75 Start Time 07:30 End Time 17:30 Break 0 min 15 min 30 min 45…" at bounding box center [281, 99] width 144 height 104
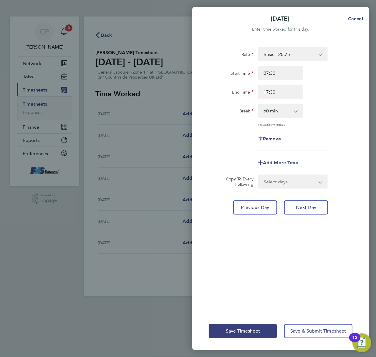
click at [295, 178] on select "Select days Day Weekday (Mon-Fri) Weekend (Sat-Sun) [DATE] [DATE] [DATE] [DATE]" at bounding box center [290, 181] width 62 height 13
select select "WEEKEND"
click at [259, 175] on select "Select days Day Weekday (Mon-Fri) Weekend (Sat-Sun) [DATE] [DATE] [DATE] [DATE]" at bounding box center [290, 181] width 62 height 13
select select "[DATE]"
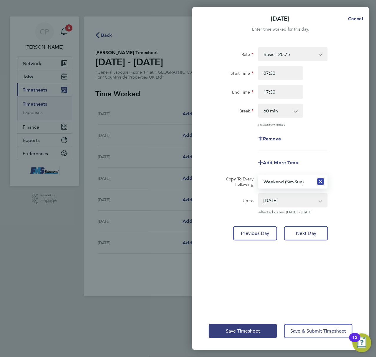
click at [320, 180] on icon "Reset selection" at bounding box center [320, 181] width 7 height 7
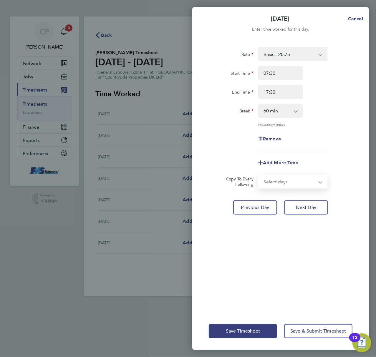
click at [319, 183] on select "Select days Day Weekday (Mon-Fri) Weekend (Sat-Sun) [DATE] [DATE] [DATE] [DATE]" at bounding box center [290, 181] width 62 height 13
select select "WEEKDAY"
click at [259, 175] on select "Select days Day Weekday (Mon-Fri) Weekend (Sat-Sun) [DATE] [DATE] [DATE] [DATE]" at bounding box center [290, 181] width 62 height 13
select select "[DATE]"
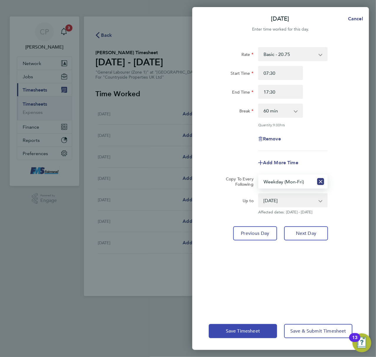
click at [241, 330] on span "Save Timesheet" at bounding box center [243, 331] width 34 height 6
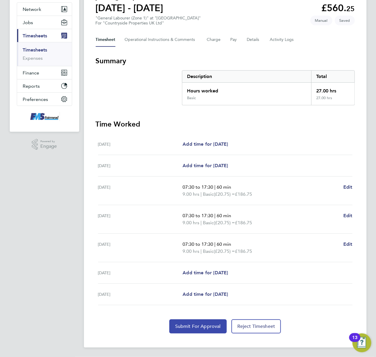
drag, startPoint x: 193, startPoint y: 329, endPoint x: 161, endPoint y: 305, distance: 39.3
click at [191, 328] on button "Submit For Approval" at bounding box center [197, 326] width 57 height 14
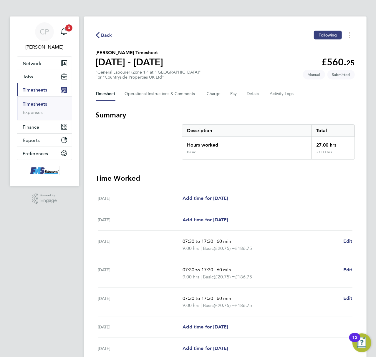
click at [37, 105] on link "Timesheets" at bounding box center [35, 104] width 24 height 6
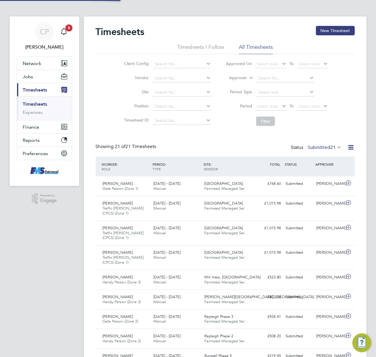
scroll to position [20, 51]
drag, startPoint x: 333, startPoint y: 34, endPoint x: 279, endPoint y: 57, distance: 58.6
click at [332, 34] on button "New Timesheet" at bounding box center [335, 30] width 39 height 9
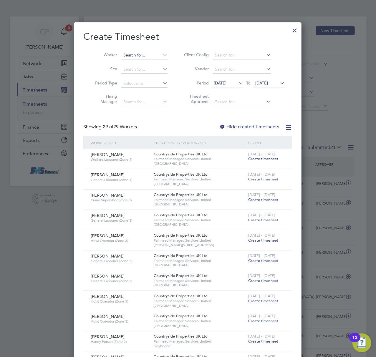
click at [144, 52] on input at bounding box center [144, 55] width 46 height 8
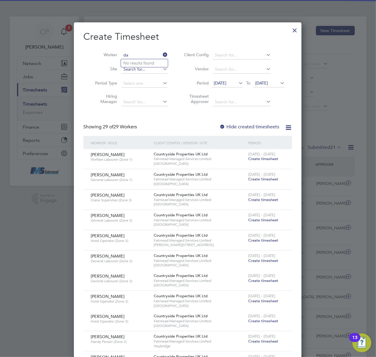
type input "d"
type input "aakinwade"
click at [162, 54] on icon at bounding box center [162, 55] width 0 height 8
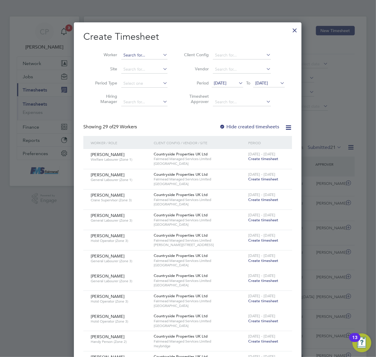
click at [131, 53] on input at bounding box center [144, 55] width 46 height 8
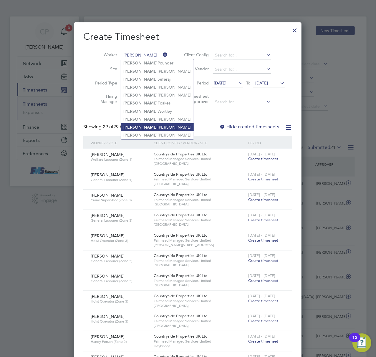
click at [151, 124] on li "[PERSON_NAME]" at bounding box center [157, 127] width 73 height 8
type input "[PERSON_NAME]"
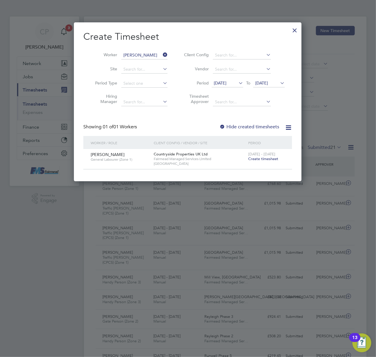
click at [263, 159] on span "Create timesheet" at bounding box center [263, 158] width 30 height 5
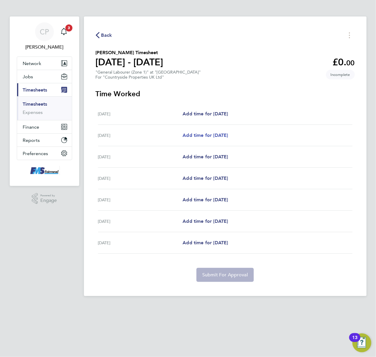
click at [193, 133] on span "Add time for [DATE]" at bounding box center [205, 135] width 45 height 6
select select "30"
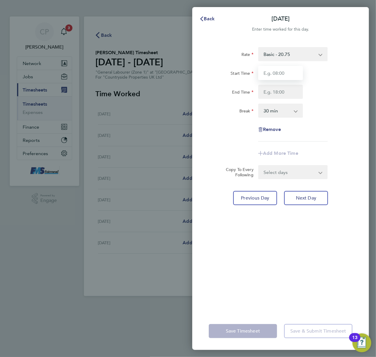
drag, startPoint x: 288, startPoint y: 71, endPoint x: 286, endPoint y: 74, distance: 3.8
click at [287, 71] on input "Start Time" at bounding box center [280, 73] width 45 height 14
type input "07:30"
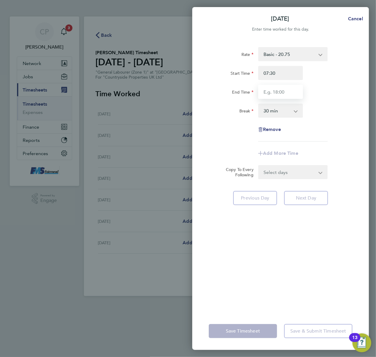
click at [281, 89] on input "End Time" at bounding box center [280, 92] width 45 height 14
type input "17:30"
drag, startPoint x: 339, startPoint y: 94, endPoint x: 323, endPoint y: 120, distance: 30.8
click at [338, 93] on div "End Time 17:30" at bounding box center [280, 92] width 148 height 14
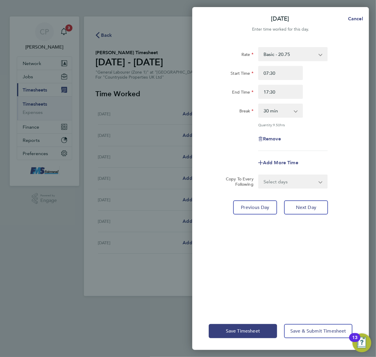
click at [291, 112] on select "0 min 15 min 30 min 45 min 60 min 75 min 90 min" at bounding box center [277, 110] width 37 height 13
select select "60"
click at [259, 104] on select "0 min 15 min 30 min 45 min 60 min 75 min 90 min" at bounding box center [277, 110] width 37 height 13
click at [305, 179] on select "Select days Day Weekday (Mon-Fri) Weekend (Sat-Sun) [DATE] [DATE] [DATE] [DATE]…" at bounding box center [290, 181] width 62 height 13
select select "WEEKDAY"
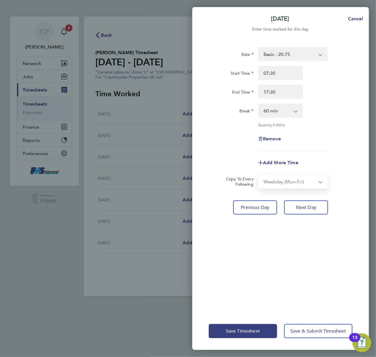
click at [259, 175] on select "Select days Day Weekday (Mon-Fri) Weekend (Sat-Sun) [DATE] [DATE] [DATE] [DATE]…" at bounding box center [290, 181] width 62 height 13
select select "[DATE]"
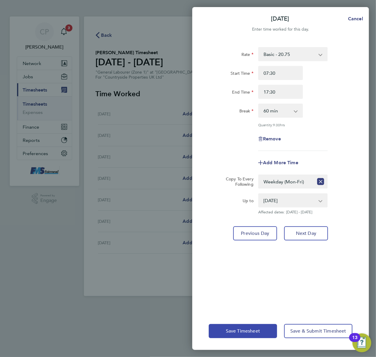
click at [231, 332] on span "Save Timesheet" at bounding box center [243, 331] width 34 height 6
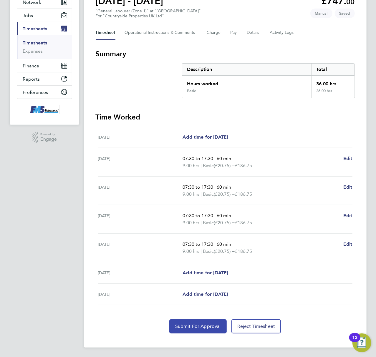
click at [195, 321] on button "Submit For Approval" at bounding box center [197, 326] width 57 height 14
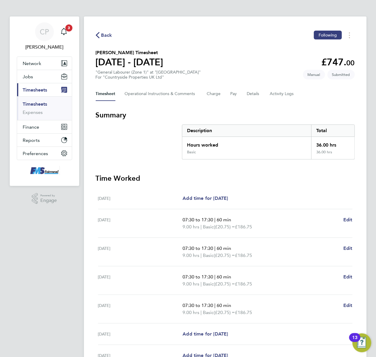
click at [47, 104] on link "Timesheets" at bounding box center [35, 104] width 24 height 6
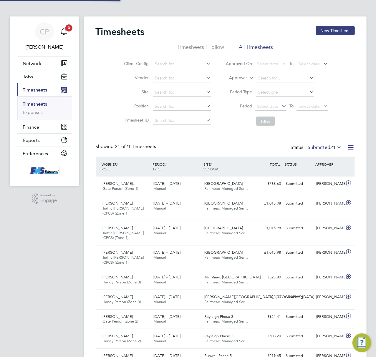
scroll to position [20, 51]
click at [325, 32] on button "New Timesheet" at bounding box center [335, 30] width 39 height 9
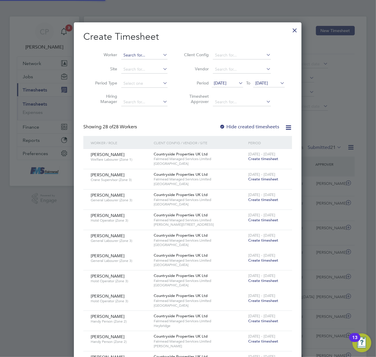
click at [142, 52] on input at bounding box center [144, 55] width 46 height 8
click at [155, 77] on li "[PERSON_NAME]" at bounding box center [146, 79] width 51 height 8
type input "[PERSON_NAME]"
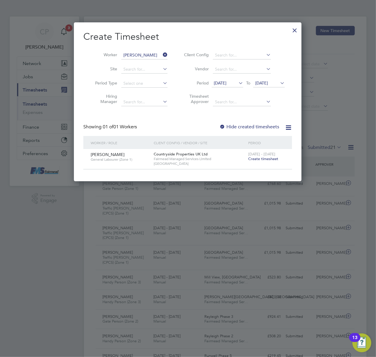
click at [259, 159] on span "Create timesheet" at bounding box center [263, 158] width 30 height 5
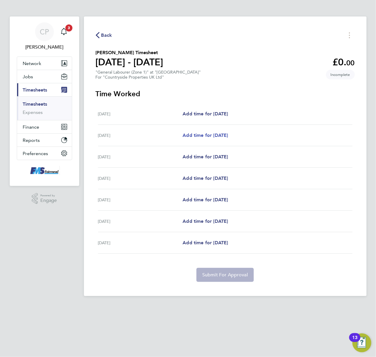
click at [199, 137] on span "Add time for [DATE]" at bounding box center [205, 135] width 45 height 6
select select "30"
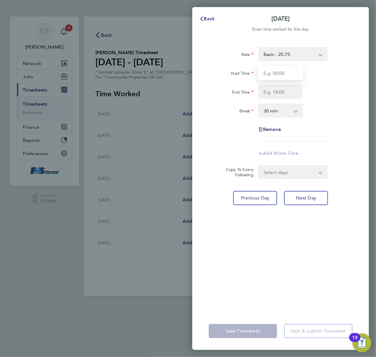
drag, startPoint x: 276, startPoint y: 70, endPoint x: 282, endPoint y: 65, distance: 7.4
click at [277, 69] on input "Start Time" at bounding box center [280, 73] width 45 height 14
type input "07:30"
click at [279, 92] on input "End Time" at bounding box center [280, 92] width 45 height 14
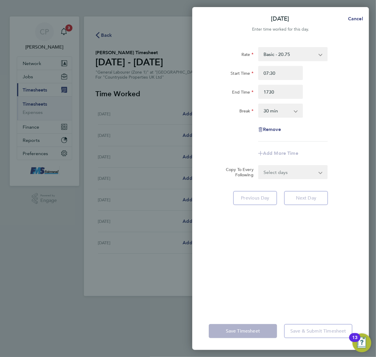
type input "17:30"
drag, startPoint x: 294, startPoint y: 111, endPoint x: 297, endPoint y: 120, distance: 9.6
click at [294, 111] on select "0 min 15 min 30 min 45 min 60 min 75 min 90 min" at bounding box center [277, 110] width 37 height 13
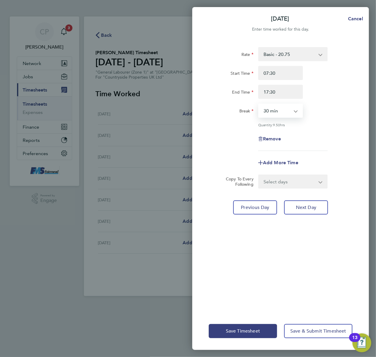
select select "60"
click at [259, 104] on select "0 min 15 min 30 min 45 min 60 min 75 min 90 min" at bounding box center [277, 110] width 37 height 13
click at [304, 177] on select "Select days Day Weekday (Mon-Fri) Weekend (Sat-Sun) [DATE] [DATE] [DATE] [DATE]…" at bounding box center [290, 181] width 62 height 13
select select "WEEKDAY"
click at [259, 175] on select "Select days Day Weekday (Mon-Fri) Weekend (Sat-Sun) [DATE] [DATE] [DATE] [DATE]…" at bounding box center [290, 181] width 62 height 13
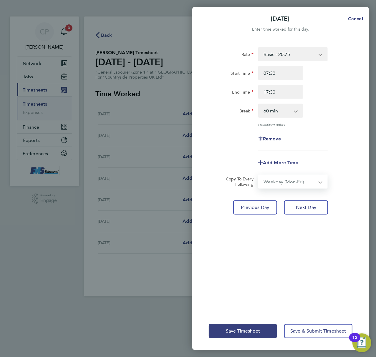
select select "[DATE]"
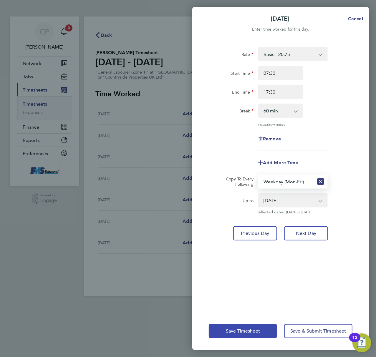
click at [238, 327] on button "Save Timesheet" at bounding box center [243, 331] width 68 height 14
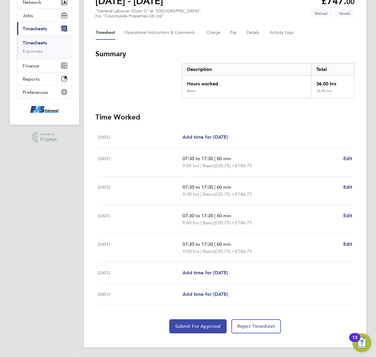
click at [200, 324] on span "Submit For Approval" at bounding box center [198, 327] width 46 height 6
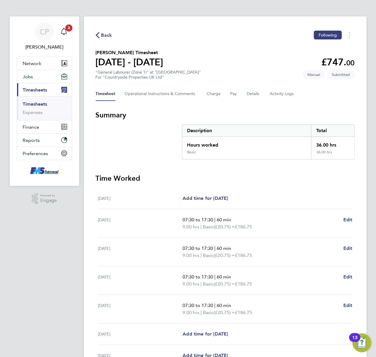
click at [40, 103] on link "Timesheets" at bounding box center [35, 104] width 24 height 6
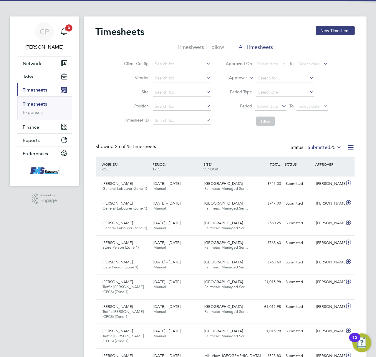
drag, startPoint x: 326, startPoint y: 29, endPoint x: 284, endPoint y: 44, distance: 44.8
click at [326, 29] on button "New Timesheet" at bounding box center [335, 30] width 39 height 9
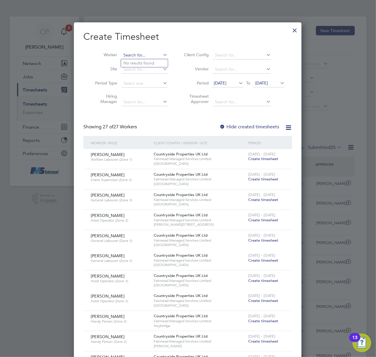
click at [138, 54] on input at bounding box center [144, 55] width 46 height 8
drag, startPoint x: 138, startPoint y: 66, endPoint x: 183, endPoint y: 90, distance: 51.1
click at [138, 65] on li "Beni am Mebrahatu" at bounding box center [144, 63] width 47 height 8
type input "[PERSON_NAME]"
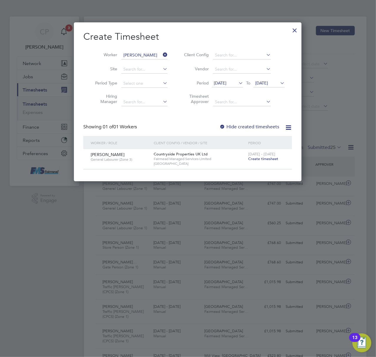
click at [257, 158] on span "Create timesheet" at bounding box center [263, 158] width 30 height 5
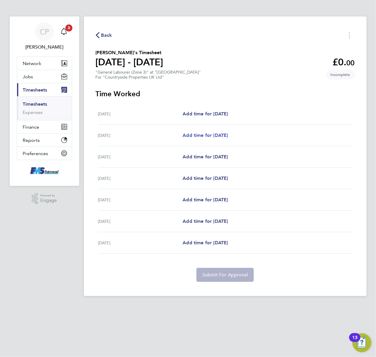
click at [195, 137] on span "Add time for [DATE]" at bounding box center [205, 135] width 45 height 6
select select "30"
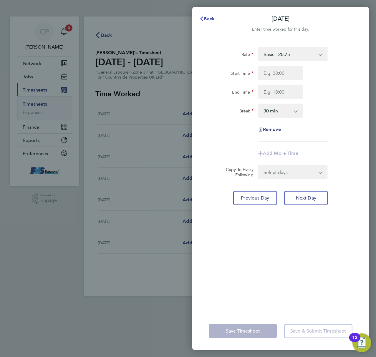
drag, startPoint x: 204, startPoint y: 19, endPoint x: 209, endPoint y: 54, distance: 35.3
click at [204, 18] on span "Back" at bounding box center [209, 19] width 11 height 6
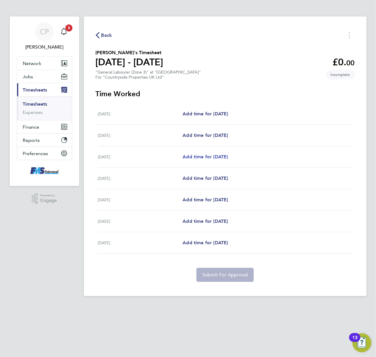
click at [191, 153] on link "Add time for [DATE]" at bounding box center [205, 156] width 45 height 7
select select "30"
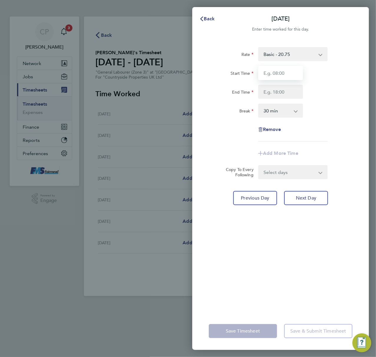
click at [273, 71] on input "Start Time" at bounding box center [280, 73] width 45 height 14
type input "07:30"
click at [284, 96] on input "End Time" at bounding box center [280, 92] width 45 height 14
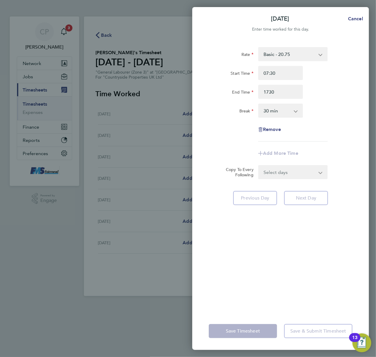
type input "17:30"
click at [286, 109] on select "0 min 15 min 30 min 45 min 60 min 75 min 90 min" at bounding box center [277, 110] width 37 height 13
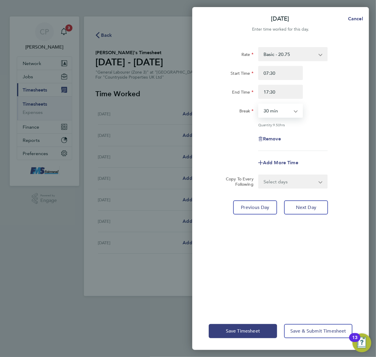
select select "60"
click at [259, 104] on select "0 min 15 min 30 min 45 min 60 min 75 min 90 min" at bounding box center [277, 110] width 37 height 13
click at [297, 177] on select "Select days Day Weekday (Mon-Fri) Weekend (Sat-Sun) [DATE] [DATE] [DATE] [DATE]" at bounding box center [290, 181] width 62 height 13
select select "WEEKDAY"
click at [259, 175] on select "Select days Day Weekday (Mon-Fri) Weekend (Sat-Sun) [DATE] [DATE] [DATE] [DATE]" at bounding box center [290, 181] width 62 height 13
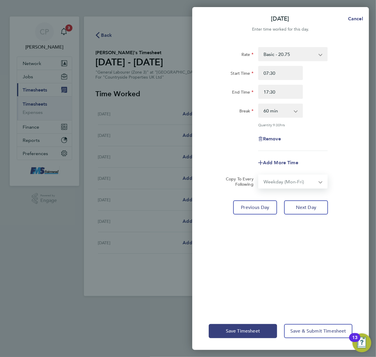
select select "[DATE]"
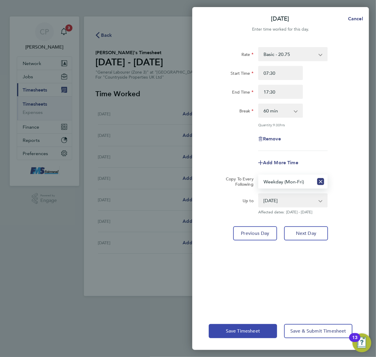
click at [236, 327] on button "Save Timesheet" at bounding box center [243, 331] width 68 height 14
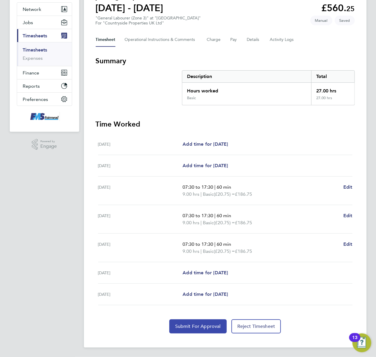
click at [194, 326] on span "Submit For Approval" at bounding box center [198, 327] width 46 height 6
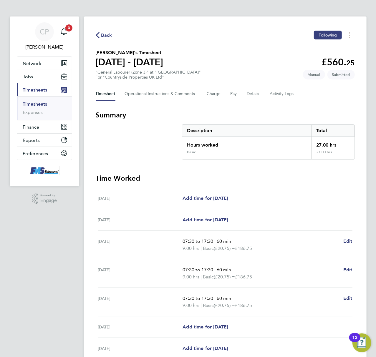
click at [37, 101] on ul "Timesheets Expenses" at bounding box center [44, 108] width 55 height 24
click at [44, 102] on link "Timesheets" at bounding box center [35, 104] width 24 height 6
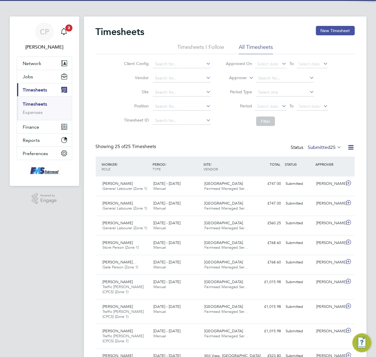
click at [326, 32] on button "New Timesheet" at bounding box center [335, 30] width 39 height 9
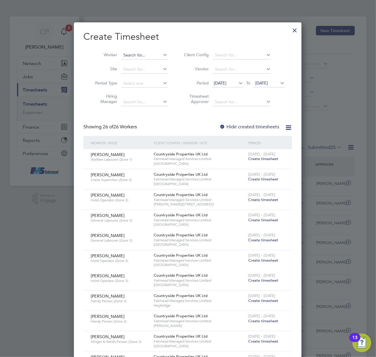
click at [130, 52] on input at bounding box center [144, 55] width 46 height 8
click at [135, 59] on li "Berh e [PERSON_NAME]" at bounding box center [146, 63] width 51 height 8
type input "[PERSON_NAME]"
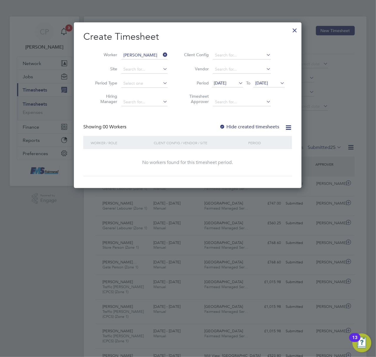
click at [224, 81] on span "[DATE]" at bounding box center [220, 82] width 13 height 5
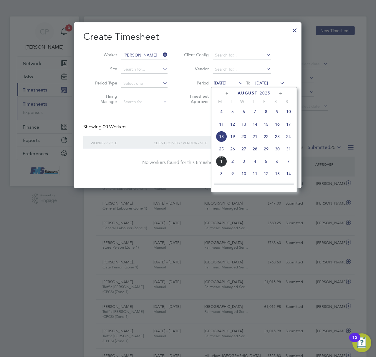
click at [169, 119] on div "Create Timesheet Worker [PERSON_NAME] Site Period Type Hiring Manager Client Co…" at bounding box center [187, 104] width 209 height 146
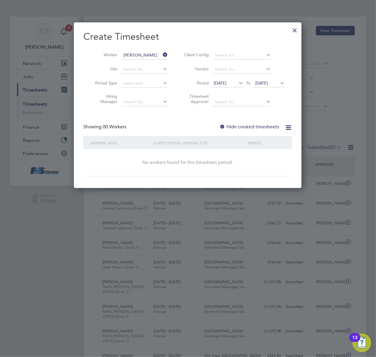
click at [218, 82] on span "[DATE]" at bounding box center [220, 82] width 13 height 5
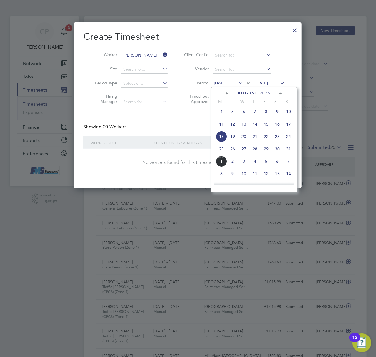
click at [219, 150] on span "25" at bounding box center [221, 148] width 11 height 11
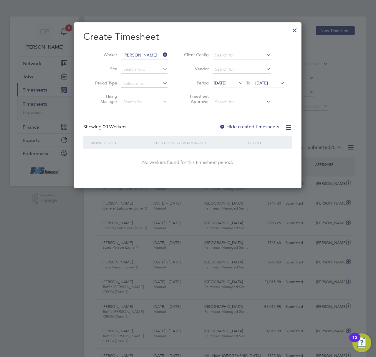
click at [237, 125] on label "Hide created timesheets" at bounding box center [249, 127] width 60 height 6
click at [238, 124] on label "Hide created timesheets" at bounding box center [249, 127] width 60 height 6
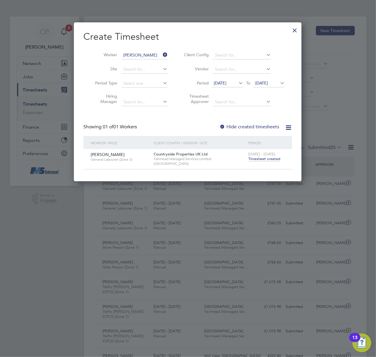
click at [270, 158] on span "Timesheet created" at bounding box center [264, 158] width 32 height 5
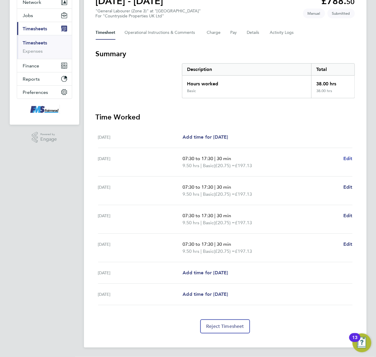
click at [349, 157] on span "Edit" at bounding box center [347, 159] width 9 height 6
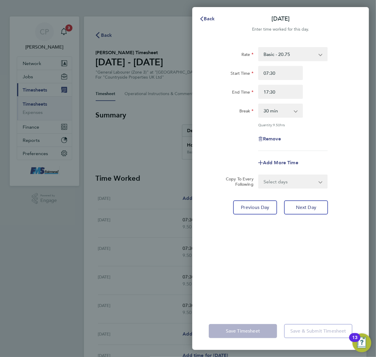
click at [292, 113] on select "0 min 15 min 30 min 45 min 60 min 75 min 90 min" at bounding box center [277, 110] width 37 height 13
select select "60"
click at [259, 104] on select "0 min 15 min 30 min 45 min 60 min 75 min 90 min" at bounding box center [277, 110] width 37 height 13
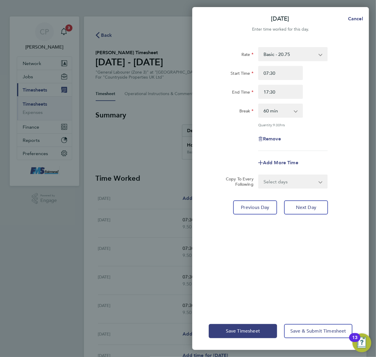
click at [336, 145] on div "Rate Basic - 20.75 Start Time 07:30 End Time 17:30 Break 0 min 15 min 30 min 45…" at bounding box center [281, 99] width 144 height 104
drag, startPoint x: 300, startPoint y: 172, endPoint x: 299, endPoint y: 177, distance: 4.8
click at [300, 173] on form "Rate Basic - 20.75 Start Time 07:30 End Time 17:30 Break 0 min 15 min 30 min 45…" at bounding box center [281, 118] width 144 height 142
drag, startPoint x: 298, startPoint y: 180, endPoint x: 298, endPoint y: 184, distance: 4.7
click at [298, 180] on select "Select days Day Weekday (Mon-Fri) Weekend (Sat-Sun) [DATE] [DATE] [DATE] [DATE]…" at bounding box center [290, 181] width 62 height 13
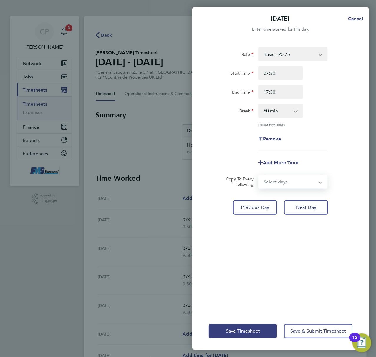
select select "WEEKDAY"
click at [259, 175] on select "Select days Day Weekday (Mon-Fri) Weekend (Sat-Sun) [DATE] [DATE] [DATE] [DATE]…" at bounding box center [290, 181] width 62 height 13
select select "[DATE]"
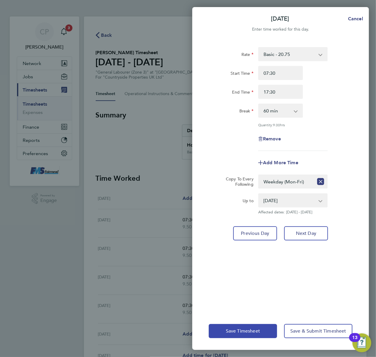
click at [244, 327] on button "Save Timesheet" at bounding box center [243, 331] width 68 height 14
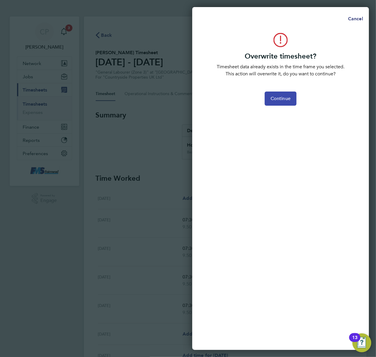
click at [284, 104] on button "Continue" at bounding box center [281, 99] width 32 height 14
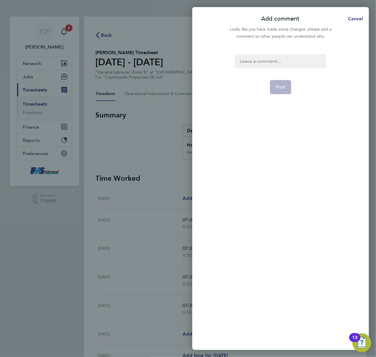
click at [278, 67] on div at bounding box center [280, 61] width 91 height 14
click at [278, 86] on span "Post" at bounding box center [281, 87] width 10 height 6
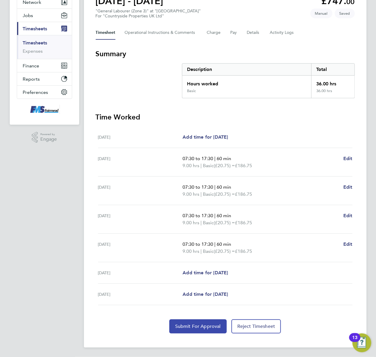
click at [193, 326] on span "Submit For Approval" at bounding box center [198, 327] width 46 height 6
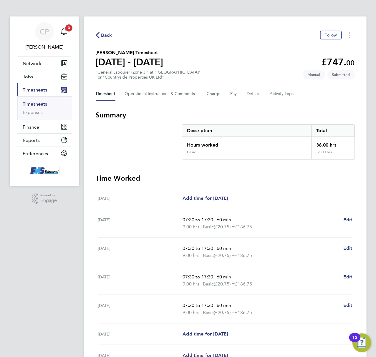
click at [40, 103] on link "Timesheets" at bounding box center [35, 104] width 24 height 6
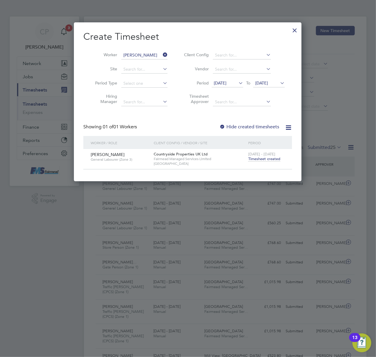
click at [292, 31] on div at bounding box center [294, 29] width 11 height 11
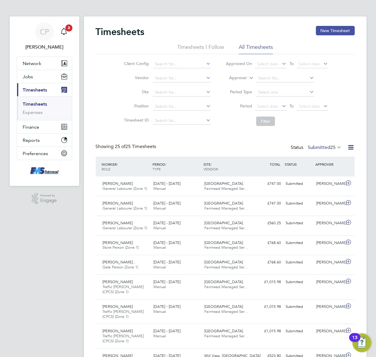
click at [334, 36] on div "Timesheets New Timesheet" at bounding box center [225, 35] width 259 height 18
drag, startPoint x: 331, startPoint y: 31, endPoint x: 327, endPoint y: 31, distance: 3.8
click at [329, 31] on button "New Timesheet" at bounding box center [335, 30] width 39 height 9
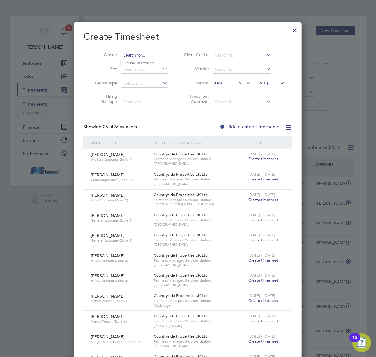
click at [150, 57] on input at bounding box center [144, 55] width 46 height 8
click at [160, 62] on li "[PERSON_NAME] [PERSON_NAME]" at bounding box center [157, 63] width 73 height 8
type input "[PERSON_NAME] [PERSON_NAME]"
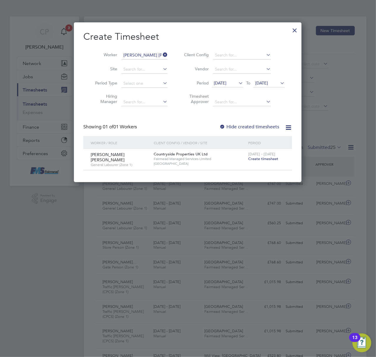
drag, startPoint x: 259, startPoint y: 160, endPoint x: 255, endPoint y: 159, distance: 4.4
click at [259, 159] on span "Create timesheet" at bounding box center [263, 158] width 30 height 5
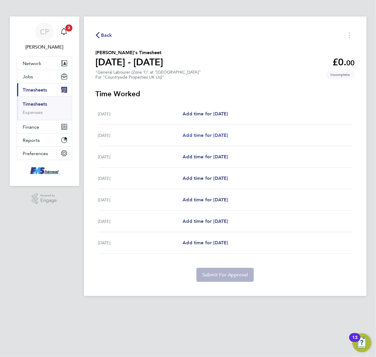
click at [205, 132] on link "Add time for [DATE]" at bounding box center [205, 135] width 45 height 7
select select "30"
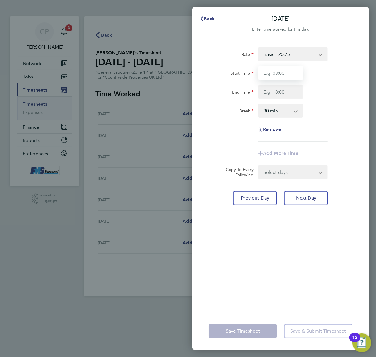
click at [275, 69] on input "Start Time" at bounding box center [280, 73] width 45 height 14
type input "07:30"
click at [278, 91] on input "End Time" at bounding box center [280, 92] width 45 height 14
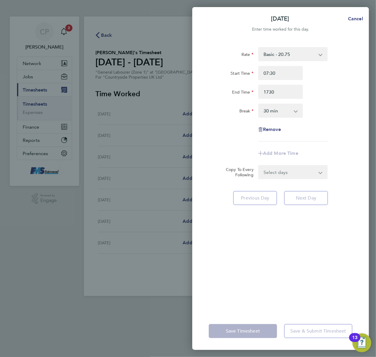
type input "17:30"
drag, startPoint x: 310, startPoint y: 97, endPoint x: 311, endPoint y: 131, distance: 34.5
click at [310, 97] on div "End Time 17:30" at bounding box center [280, 92] width 148 height 14
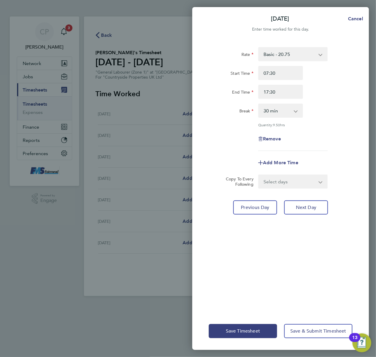
click at [296, 111] on app-icon-cross-button at bounding box center [298, 110] width 7 height 13
click at [287, 106] on select "0 min 15 min 30 min 45 min 60 min 75 min 90 min" at bounding box center [277, 110] width 37 height 13
select select "60"
click at [259, 104] on select "0 min 15 min 30 min 45 min 60 min 75 min 90 min" at bounding box center [277, 110] width 37 height 13
click at [299, 177] on select "Select days Day Weekday (Mon-Fri) Weekend (Sat-Sun) [DATE] [DATE] [DATE] [DATE]…" at bounding box center [290, 181] width 62 height 13
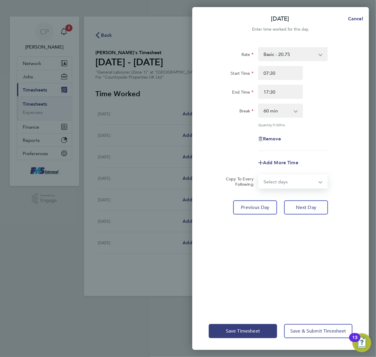
select select "WEEKDAY"
click at [259, 175] on select "Select days Day Weekday (Mon-Fri) Weekend (Sat-Sun) [DATE] [DATE] [DATE] [DATE]…" at bounding box center [290, 181] width 62 height 13
select select "[DATE]"
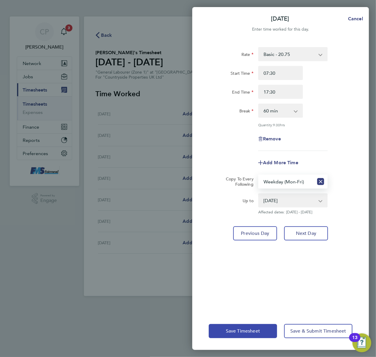
click at [229, 325] on button "Save Timesheet" at bounding box center [243, 331] width 68 height 14
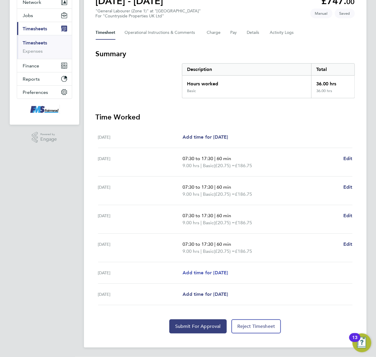
click at [202, 271] on span "Add time for [DATE]" at bounding box center [205, 273] width 45 height 6
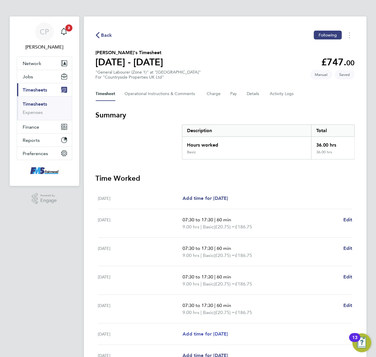
select select "30"
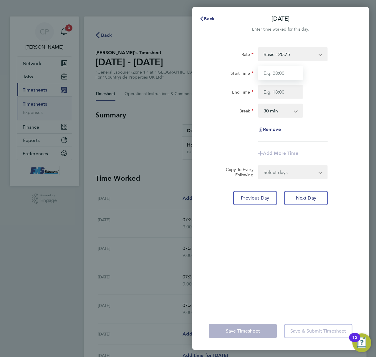
click at [270, 78] on input "Start Time" at bounding box center [280, 73] width 45 height 14
type input "07:30"
click at [275, 97] on input "End Time" at bounding box center [280, 92] width 45 height 14
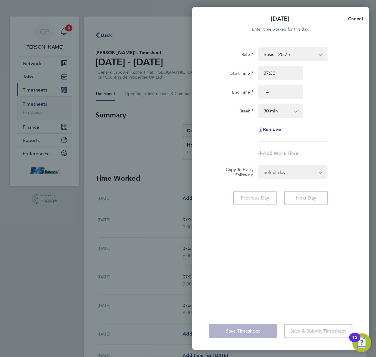
type input "14:00"
click at [317, 123] on div "Rate Basic - 20.75 Start Time 07:30 End Time 14:00 Break 0 min 15 min 30 min 45…" at bounding box center [281, 94] width 144 height 94
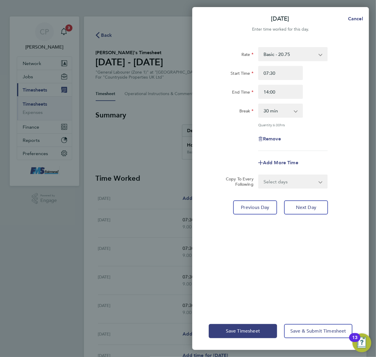
click at [315, 180] on select "Select days [DATE]" at bounding box center [290, 181] width 62 height 13
click at [241, 323] on div "Save Timesheet Save & Submit Timesheet" at bounding box center [280, 331] width 177 height 38
click at [238, 323] on div "Save Timesheet Save & Submit Timesheet" at bounding box center [280, 331] width 177 height 38
click at [231, 326] on button "Save Timesheet" at bounding box center [243, 331] width 68 height 14
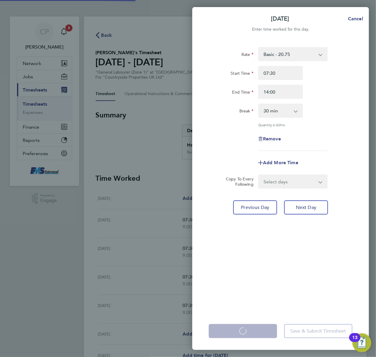
click at [152, 150] on div "[DATE] Cancel Enter time worked for this day. Rate Basic - 20.75 Start Time 07:…" at bounding box center [188, 178] width 376 height 357
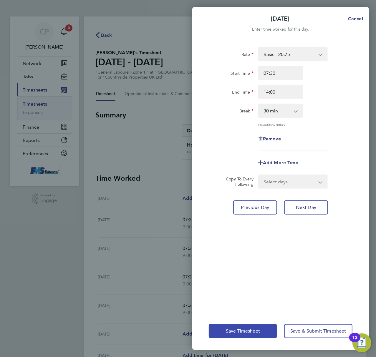
click at [243, 326] on button "Save Timesheet" at bounding box center [243, 331] width 68 height 14
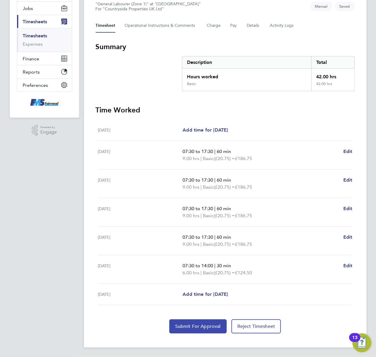
drag, startPoint x: 202, startPoint y: 326, endPoint x: 94, endPoint y: 278, distance: 117.7
click at [200, 325] on span "Submit For Approval" at bounding box center [198, 327] width 46 height 6
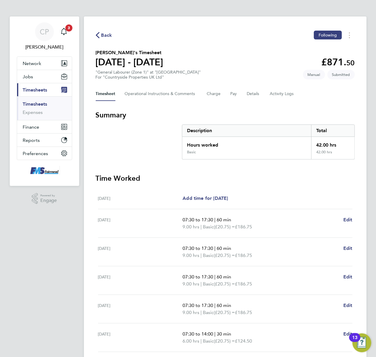
click at [32, 102] on link "Timesheets" at bounding box center [35, 104] width 24 height 6
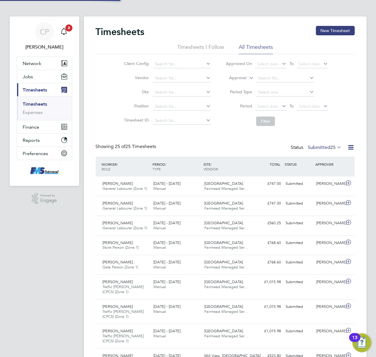
scroll to position [15, 51]
drag, startPoint x: 324, startPoint y: 33, endPoint x: 321, endPoint y: 32, distance: 3.0
click at [324, 32] on button "New Timesheet" at bounding box center [335, 30] width 39 height 9
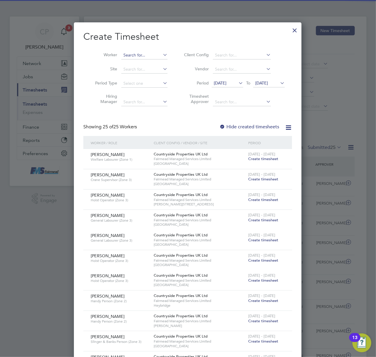
click at [132, 57] on input at bounding box center [144, 55] width 46 height 8
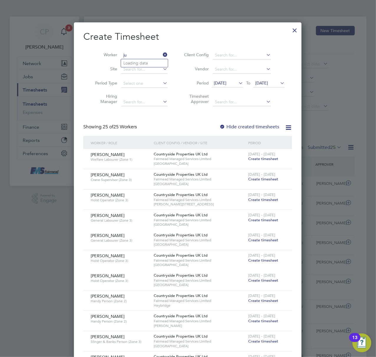
type input "j"
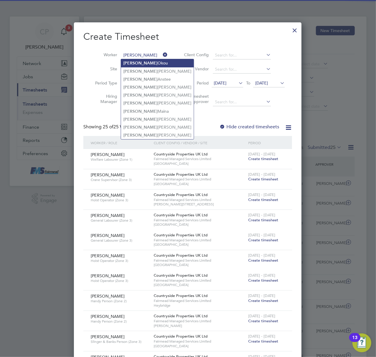
click at [143, 60] on li "[PERSON_NAME]" at bounding box center [157, 63] width 73 height 8
type input "[PERSON_NAME]"
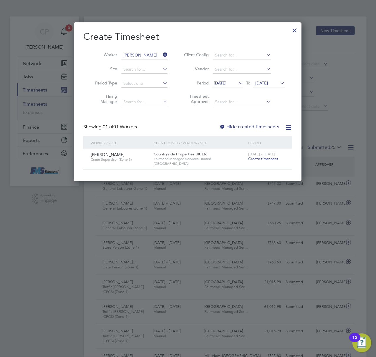
click at [267, 157] on span "Create timesheet" at bounding box center [263, 158] width 30 height 5
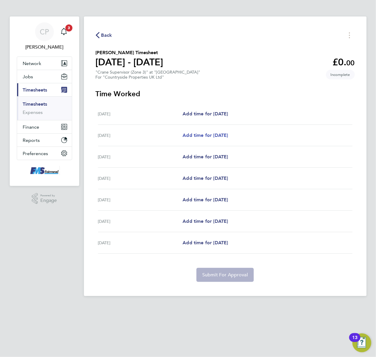
click at [203, 134] on span "Add time for [DATE]" at bounding box center [205, 135] width 45 height 6
select select "30"
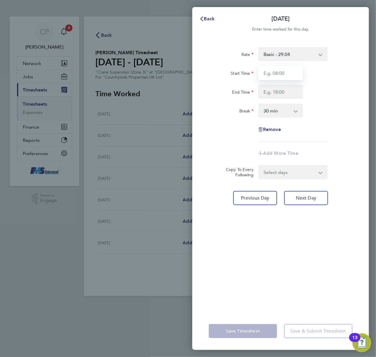
click at [270, 71] on input "Start Time" at bounding box center [280, 73] width 45 height 14
drag, startPoint x: 272, startPoint y: 71, endPoint x: 286, endPoint y: 86, distance: 20.4
click at [281, 77] on input "730" at bounding box center [280, 73] width 45 height 14
type input "07:30"
click at [285, 93] on input "End Time" at bounding box center [280, 92] width 45 height 14
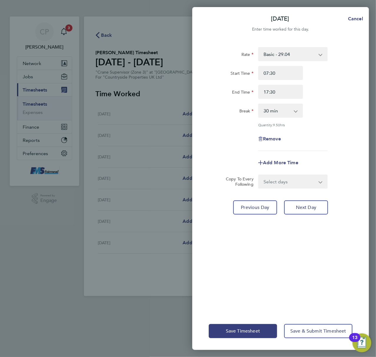
click at [320, 112] on div "Break 0 min 15 min 30 min 45 min 60 min 75 min 90 min" at bounding box center [280, 111] width 148 height 14
drag, startPoint x: 285, startPoint y: 92, endPoint x: 177, endPoint y: 102, distance: 108.4
click at [177, 102] on div "[DATE] Cancel Enter time worked for this day. Rate Basic - 29.04 Start Time 07:…" at bounding box center [188, 178] width 376 height 357
type input "18:00"
drag, startPoint x: 331, startPoint y: 94, endPoint x: 328, endPoint y: 95, distance: 3.6
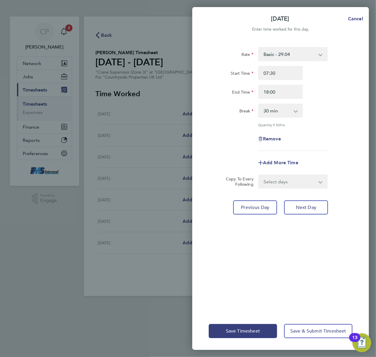
click at [329, 93] on div "End Time 18:00" at bounding box center [280, 92] width 148 height 14
click at [302, 173] on form "Rate Basic - 29.04 Start Time 07:30 End Time 18:00 Break 0 min 15 min 30 min 45…" at bounding box center [281, 118] width 144 height 142
click at [302, 179] on select "Select days Day Weekday (Mon-Fri) Weekend (Sat-Sun) [DATE] [DATE] [DATE] [DATE]…" at bounding box center [290, 181] width 62 height 13
select select "WEEKDAY"
click at [259, 175] on select "Select days Day Weekday (Mon-Fri) Weekend (Sat-Sun) [DATE] [DATE] [DATE] [DATE]…" at bounding box center [290, 181] width 62 height 13
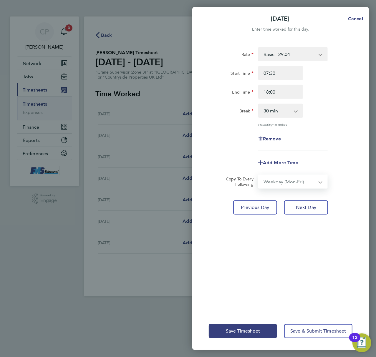
select select "[DATE]"
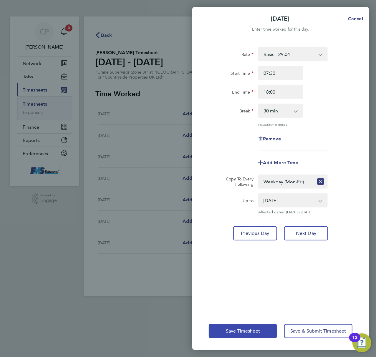
click at [248, 326] on button "Save Timesheet" at bounding box center [243, 331] width 68 height 14
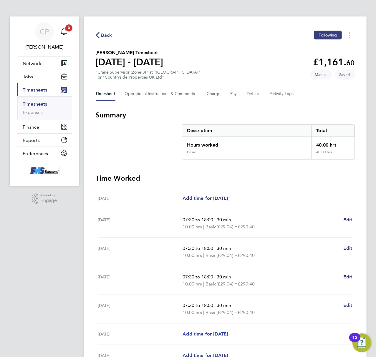
click at [208, 333] on span "Add time for [DATE]" at bounding box center [205, 334] width 45 height 6
select select "30"
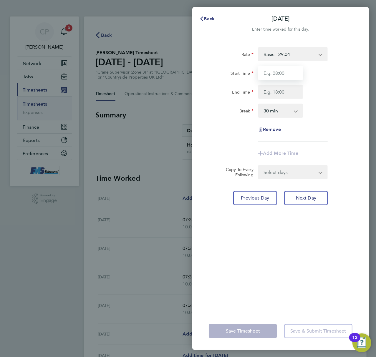
click at [269, 68] on input "Start Time" at bounding box center [280, 73] width 45 height 14
type input "07:30"
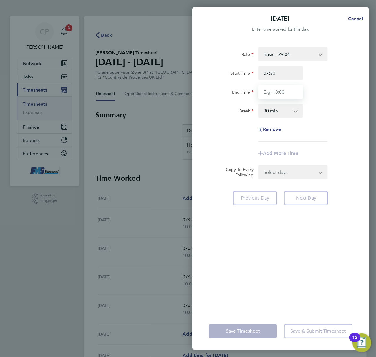
click at [274, 91] on input "End Time" at bounding box center [280, 92] width 45 height 14
type input "14:00"
click at [330, 114] on div "Break 0 min 15 min 30 min 45 min 60 min 75 min 90 min" at bounding box center [280, 111] width 148 height 14
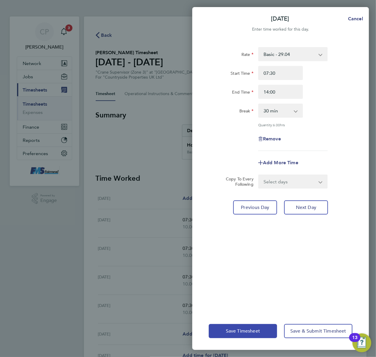
click at [236, 325] on button "Save Timesheet" at bounding box center [243, 331] width 68 height 14
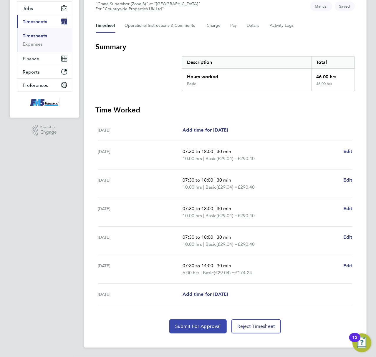
click at [197, 326] on span "Submit For Approval" at bounding box center [198, 327] width 46 height 6
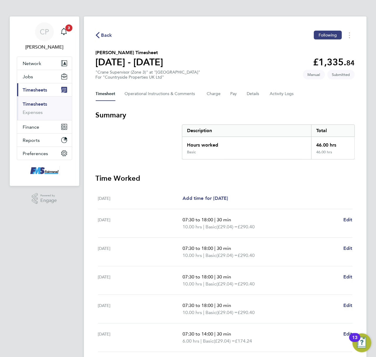
click at [42, 103] on link "Timesheets" at bounding box center [35, 104] width 24 height 6
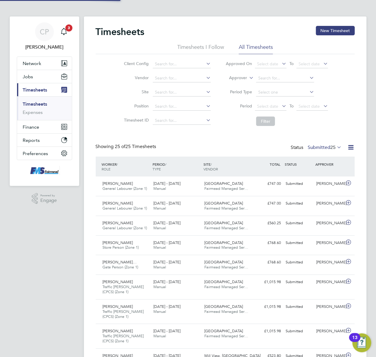
scroll to position [15, 51]
drag, startPoint x: 330, startPoint y: 34, endPoint x: 320, endPoint y: 30, distance: 10.3
click at [329, 34] on button "New Timesheet" at bounding box center [335, 30] width 39 height 9
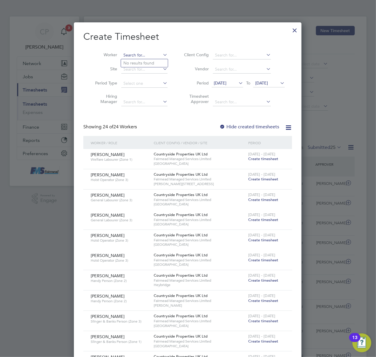
click at [147, 54] on input at bounding box center [144, 55] width 46 height 8
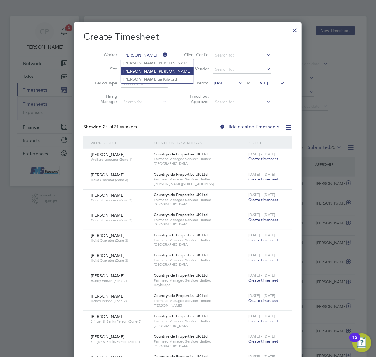
click at [160, 71] on li "[PERSON_NAME] ua [PERSON_NAME]" at bounding box center [157, 71] width 73 height 8
type input "[PERSON_NAME]"
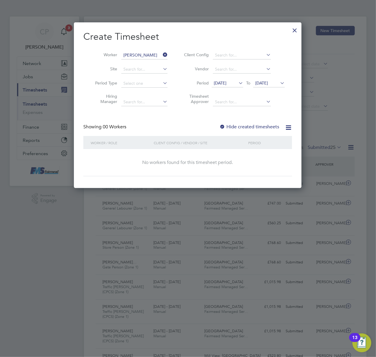
click at [226, 82] on span "[DATE]" at bounding box center [220, 82] width 13 height 5
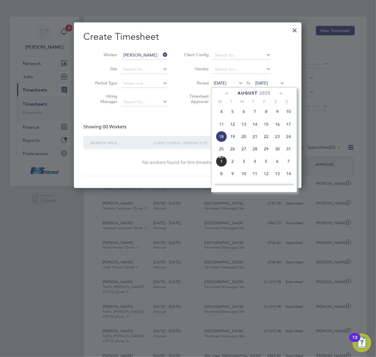
click at [222, 148] on span "25" at bounding box center [221, 148] width 11 height 11
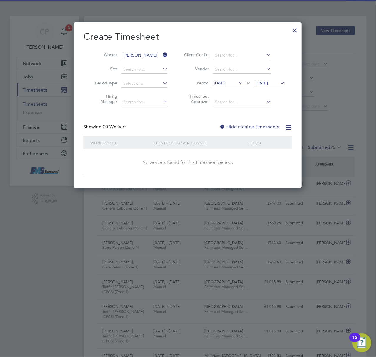
click at [252, 125] on label "Hide created timesheets" at bounding box center [249, 127] width 60 height 6
click at [260, 85] on span "[DATE]" at bounding box center [261, 82] width 13 height 5
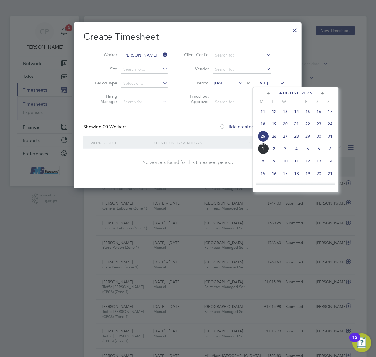
click at [331, 138] on span "31" at bounding box center [329, 136] width 11 height 11
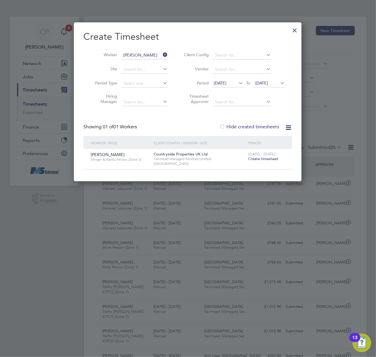
click at [257, 158] on span "Create timesheet" at bounding box center [263, 158] width 30 height 5
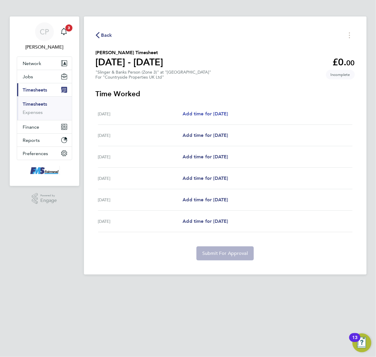
click at [208, 114] on span "Add time for [DATE]" at bounding box center [205, 114] width 45 height 6
select select "30"
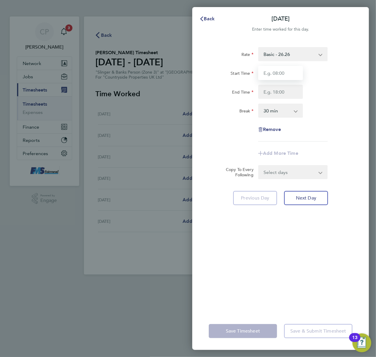
click at [284, 74] on input "Start Time" at bounding box center [280, 73] width 45 height 14
type input "07:30"
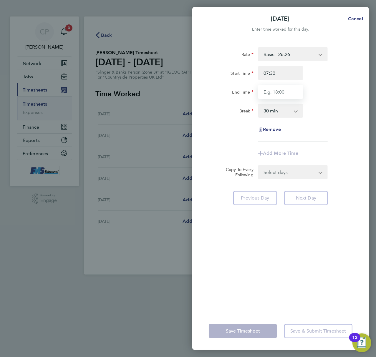
click at [286, 93] on input "End Time" at bounding box center [280, 92] width 45 height 14
type input "17:30"
click at [297, 106] on app-icon-cross-button at bounding box center [298, 110] width 7 height 13
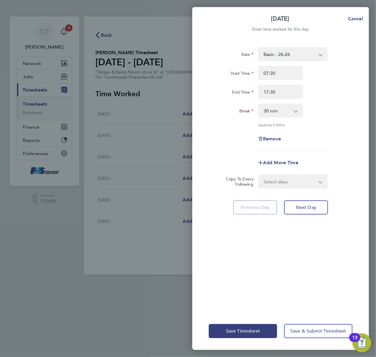
click at [292, 111] on select "0 min 15 min 30 min 45 min 60 min 75 min 90 min" at bounding box center [277, 110] width 37 height 13
select select "60"
click at [259, 104] on select "0 min 15 min 30 min 45 min 60 min 75 min 90 min" at bounding box center [277, 110] width 37 height 13
click at [310, 181] on select "Select days Day Weekday (Mon-Fri) Weekend (Sat-Sun) [DATE] [DATE] [DATE] [DATE]…" at bounding box center [290, 181] width 62 height 13
select select "WEEKDAY"
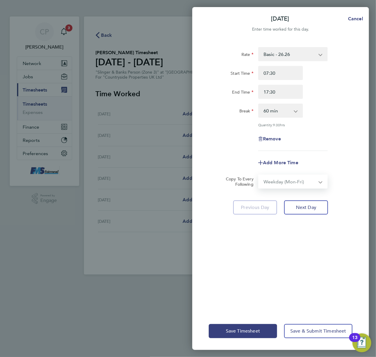
click at [259, 175] on select "Select days Day Weekday (Mon-Fri) Weekend (Sat-Sun) [DATE] [DATE] [DATE] [DATE]…" at bounding box center [290, 181] width 62 height 13
select select "[DATE]"
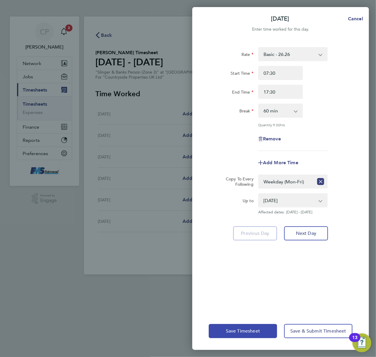
click at [240, 326] on button "Save Timesheet" at bounding box center [243, 331] width 68 height 14
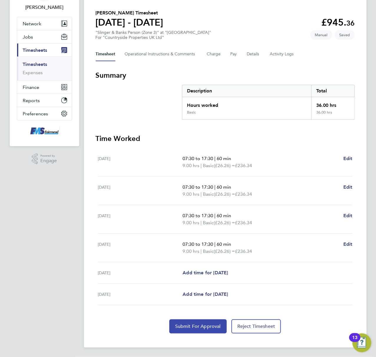
click at [192, 322] on button "Submit For Approval" at bounding box center [197, 326] width 57 height 14
click at [44, 62] on link "Timesheets" at bounding box center [35, 65] width 24 height 6
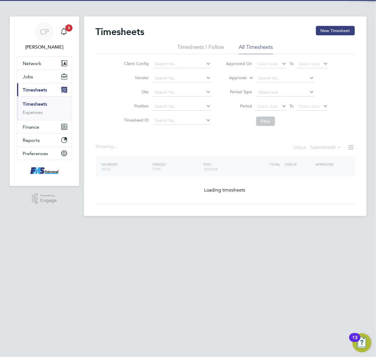
click at [329, 26] on button "New Timesheet" at bounding box center [335, 30] width 39 height 9
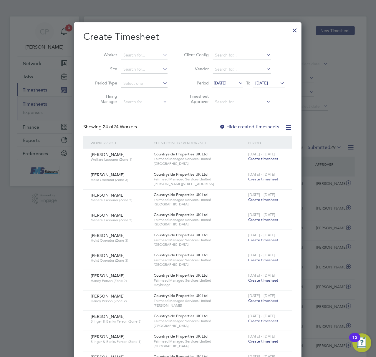
drag, startPoint x: 294, startPoint y: 29, endPoint x: 284, endPoint y: 94, distance: 66.4
click at [293, 29] on div at bounding box center [294, 29] width 11 height 11
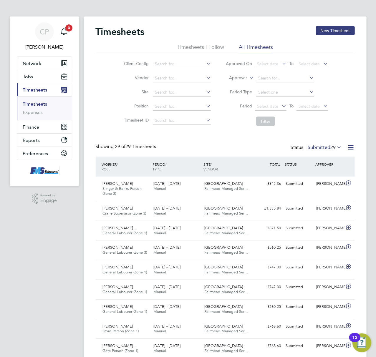
click at [320, 144] on div "Status Submitted 29" at bounding box center [317, 148] width 52 height 8
click at [321, 148] on label "Submitted 29" at bounding box center [325, 148] width 34 height 6
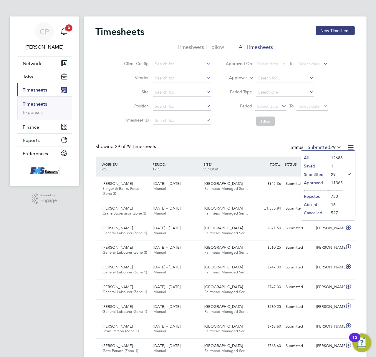
click at [326, 167] on li "Saved" at bounding box center [314, 166] width 27 height 8
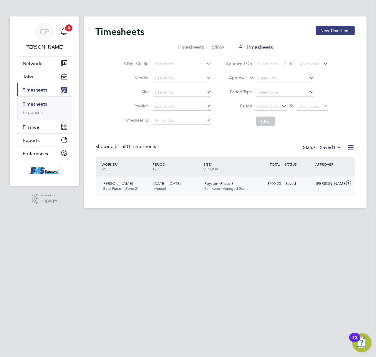
click at [188, 188] on div "[DATE] - [DATE] Manual" at bounding box center [176, 186] width 51 height 15
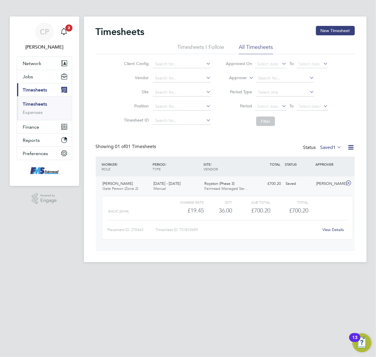
click at [331, 228] on link "View Details" at bounding box center [332, 229] width 21 height 5
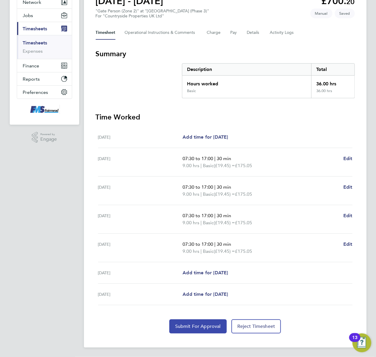
click at [192, 326] on span "Submit For Approval" at bounding box center [198, 327] width 46 height 6
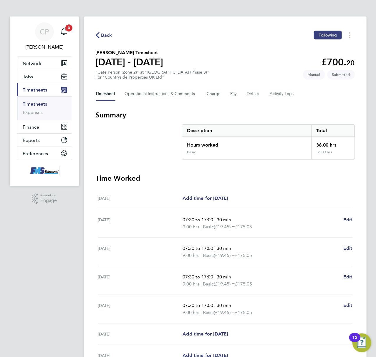
click at [42, 103] on link "Timesheets" at bounding box center [35, 104] width 24 height 6
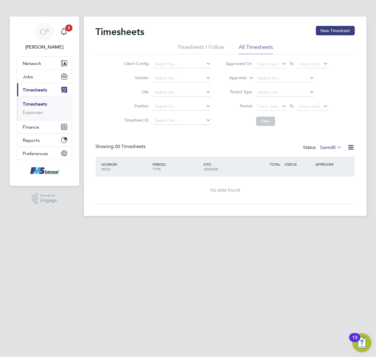
click at [329, 147] on label "Saved 0" at bounding box center [330, 148] width 21 height 6
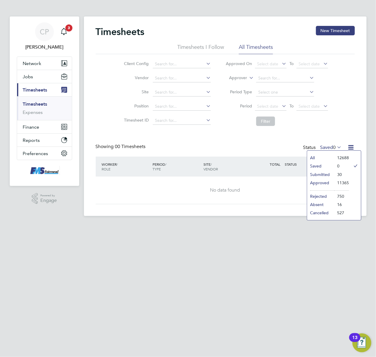
click at [320, 174] on li "Submitted" at bounding box center [320, 174] width 27 height 8
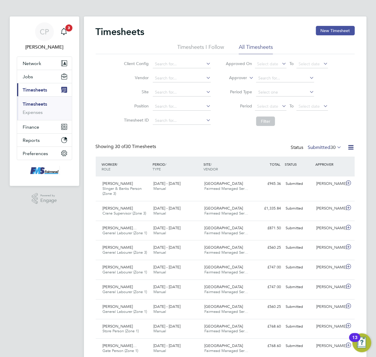
click at [330, 29] on button "New Timesheet" at bounding box center [335, 30] width 39 height 9
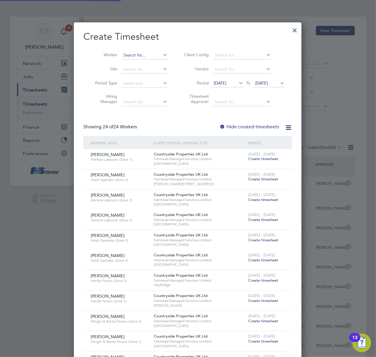
click at [146, 54] on input at bounding box center [144, 55] width 46 height 8
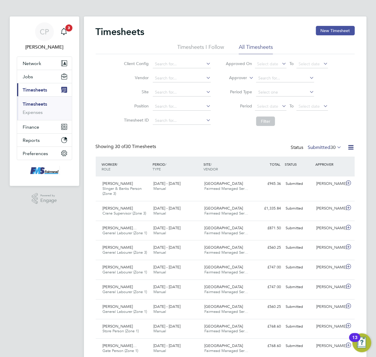
click at [335, 31] on button "New Timesheet" at bounding box center [335, 30] width 39 height 9
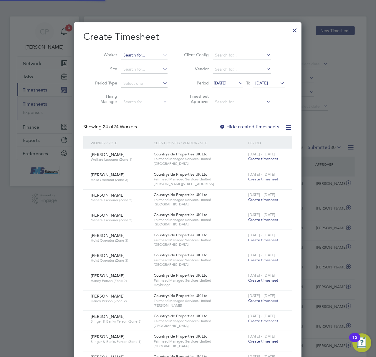
click at [144, 54] on input at bounding box center [144, 55] width 46 height 8
click at [152, 65] on li "Rach id Boukaissi" at bounding box center [144, 63] width 47 height 8
type input "[PERSON_NAME]"
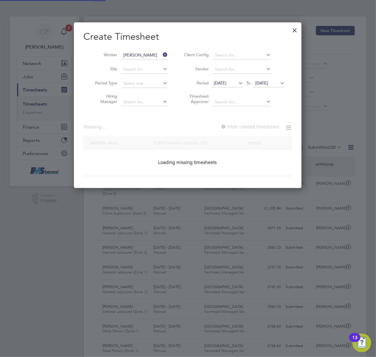
click at [226, 81] on span "[DATE]" at bounding box center [220, 82] width 13 height 5
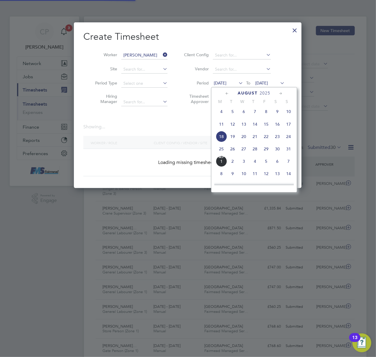
click at [222, 149] on span "25" at bounding box center [221, 148] width 11 height 11
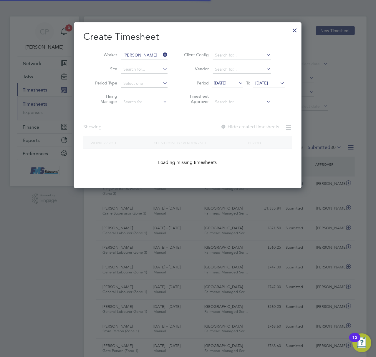
click at [263, 79] on span "[DATE]" at bounding box center [268, 83] width 31 height 8
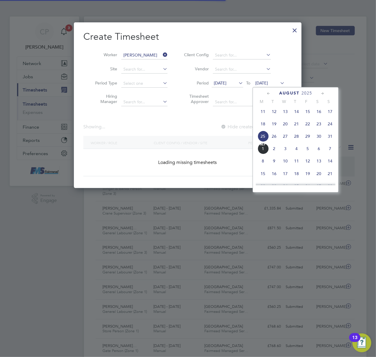
click at [333, 138] on span "31" at bounding box center [329, 136] width 11 height 11
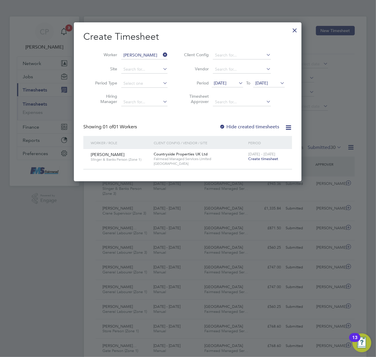
click at [261, 157] on span "Create timesheet" at bounding box center [263, 158] width 30 height 5
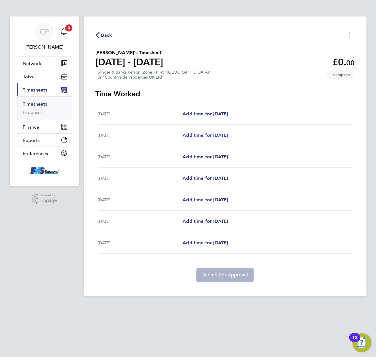
click at [206, 134] on span "Add time for [DATE]" at bounding box center [205, 135] width 45 height 6
select select "30"
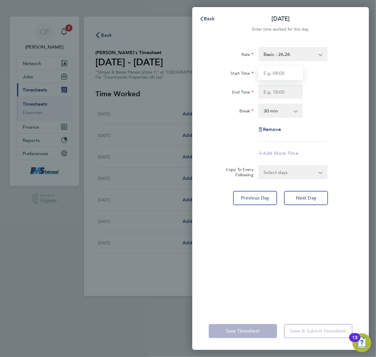
click at [273, 72] on input "Start Time" at bounding box center [280, 73] width 45 height 14
type input "07:30"
click at [267, 92] on input "End Time" at bounding box center [280, 92] width 45 height 14
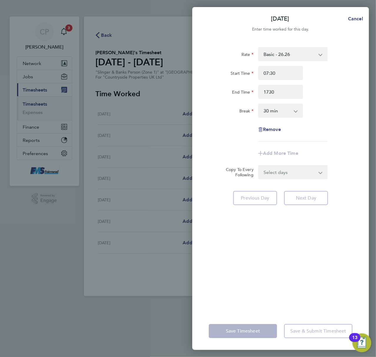
type input "17:30"
click at [323, 107] on div "Break 0 min 15 min 30 min 45 min 60 min 75 min 90 min" at bounding box center [280, 111] width 148 height 14
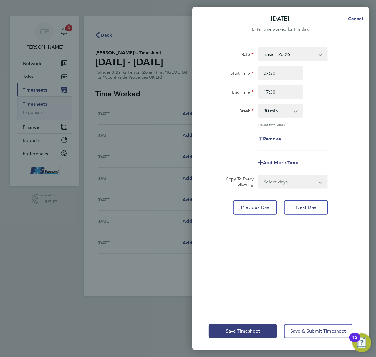
click at [293, 117] on div "0 min 15 min 30 min 45 min 60 min 75 min 90 min" at bounding box center [280, 111] width 45 height 14
click at [287, 115] on select "0 min 15 min 30 min 45 min 60 min 75 min 90 min" at bounding box center [277, 110] width 37 height 13
select select "60"
click at [259, 104] on select "0 min 15 min 30 min 45 min 60 min 75 min 90 min" at bounding box center [277, 110] width 37 height 13
click at [293, 184] on select "Select days Day Weekday (Mon-Fri) Weekend (Sat-Sun) [DATE] [DATE] [DATE] [DATE]…" at bounding box center [290, 181] width 62 height 13
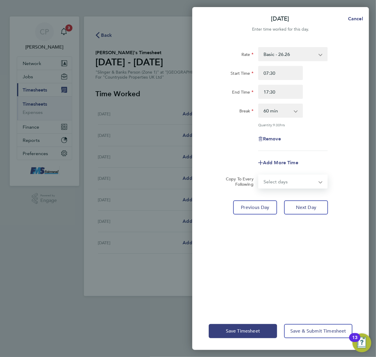
select select "WEEKDAY"
click at [259, 175] on select "Select days Day Weekday (Mon-Fri) Weekend (Sat-Sun) [DATE] [DATE] [DATE] [DATE]…" at bounding box center [290, 181] width 62 height 13
select select "[DATE]"
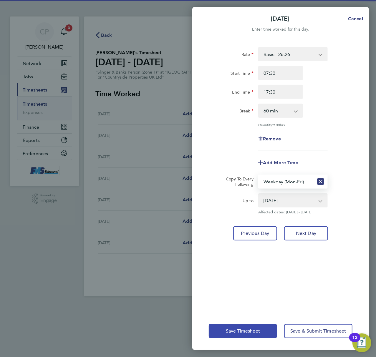
drag, startPoint x: 244, startPoint y: 332, endPoint x: 242, endPoint y: 317, distance: 14.9
click at [244, 332] on span "Save Timesheet" at bounding box center [243, 331] width 34 height 6
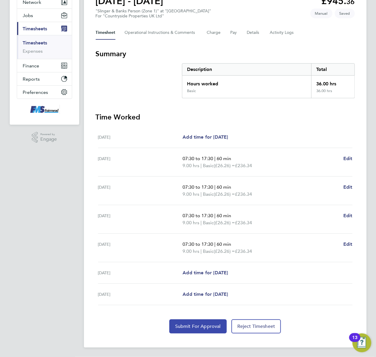
drag, startPoint x: 186, startPoint y: 326, endPoint x: 187, endPoint y: 322, distance: 4.6
click at [187, 327] on span "Submit For Approval" at bounding box center [198, 327] width 46 height 6
click at [182, 323] on button "Submit For Approval" at bounding box center [197, 326] width 57 height 14
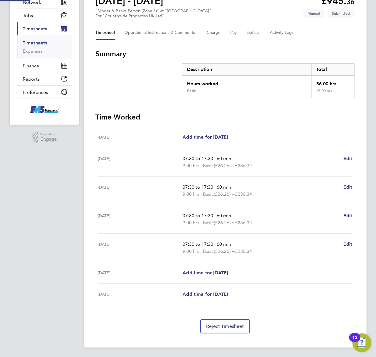
scroll to position [62, 0]
click at [40, 40] on link "Timesheets" at bounding box center [35, 43] width 24 height 6
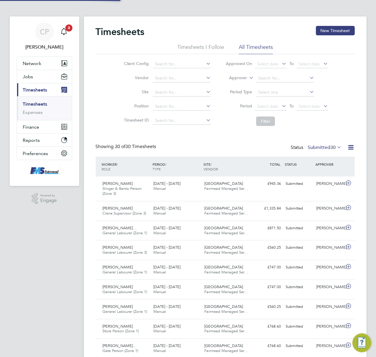
scroll to position [3, 3]
click at [328, 37] on div "Timesheets New Timesheet" at bounding box center [225, 35] width 259 height 18
click at [326, 28] on button "New Timesheet" at bounding box center [335, 30] width 39 height 9
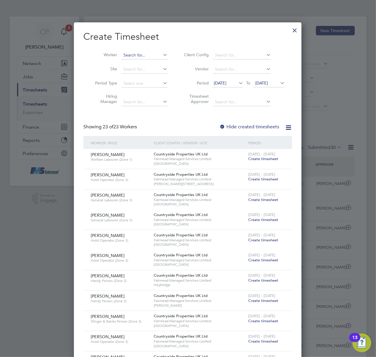
click at [137, 54] on input at bounding box center [144, 55] width 46 height 8
click at [140, 54] on input at bounding box center [144, 55] width 46 height 8
type input "frank"
click at [144, 49] on li "Worker" at bounding box center [129, 55] width 92 height 14
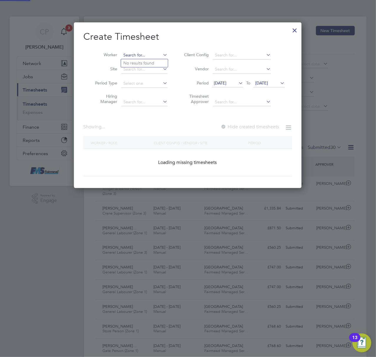
click at [137, 54] on input at bounding box center [144, 55] width 46 height 8
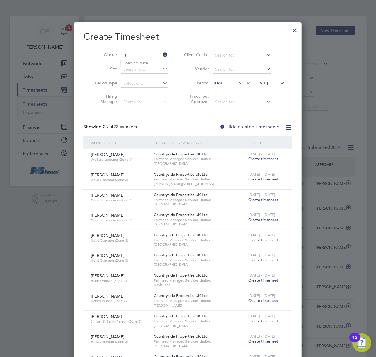
type input "l"
type input "edet"
click at [138, 51] on input at bounding box center [144, 55] width 46 height 8
click at [141, 77] on li "Ili ana Graur" at bounding box center [144, 79] width 47 height 8
type input "[PERSON_NAME]"
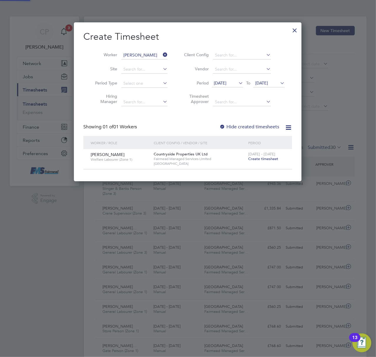
scroll to position [159, 228]
drag, startPoint x: 261, startPoint y: 160, endPoint x: 171, endPoint y: 158, distance: 89.2
click at [261, 159] on span "Create timesheet" at bounding box center [263, 158] width 30 height 5
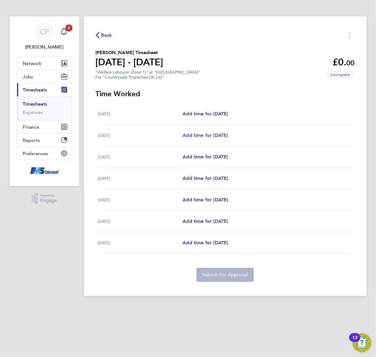
click at [200, 136] on span "Add time for [DATE]" at bounding box center [205, 135] width 45 height 6
select select "30"
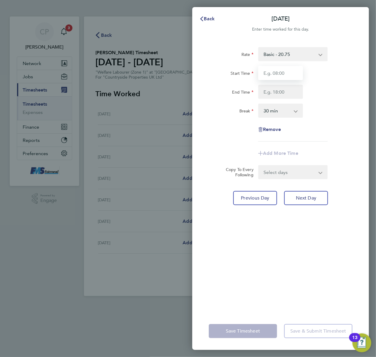
click at [292, 72] on input "Start Time" at bounding box center [280, 73] width 45 height 14
type input "07:30"
click at [290, 84] on div "Start Time 07:30 End Time" at bounding box center [280, 82] width 148 height 33
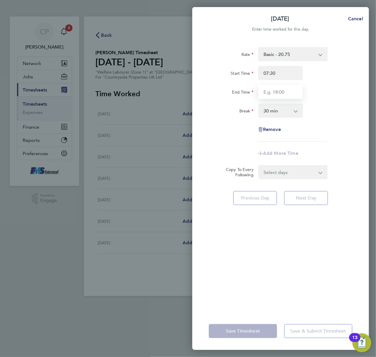
click at [290, 89] on input "End Time" at bounding box center [280, 92] width 45 height 14
type input "17:30"
click at [298, 107] on app-icon-cross-button at bounding box center [298, 110] width 7 height 13
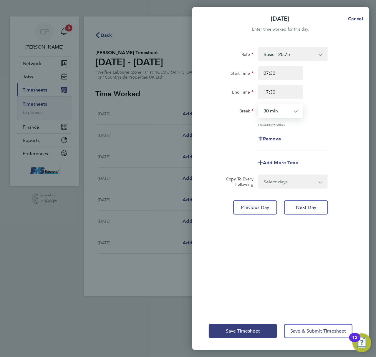
click at [288, 106] on select "0 min 15 min 30 min 45 min 60 min 75 min 90 min" at bounding box center [277, 110] width 37 height 13
select select "60"
click at [259, 104] on select "0 min 15 min 30 min 45 min 60 min 75 min 90 min" at bounding box center [277, 110] width 37 height 13
click at [309, 182] on select "Select days Day Weekday (Mon-Fri) Weekend (Sat-Sun) [DATE] [DATE] [DATE] [DATE]…" at bounding box center [290, 181] width 62 height 13
select select "WEEKDAY"
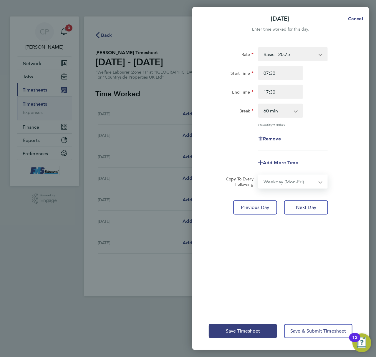
click at [259, 175] on select "Select days Day Weekday (Mon-Fri) Weekend (Sat-Sun) [DATE] [DATE] [DATE] [DATE]…" at bounding box center [290, 181] width 62 height 13
select select "[DATE]"
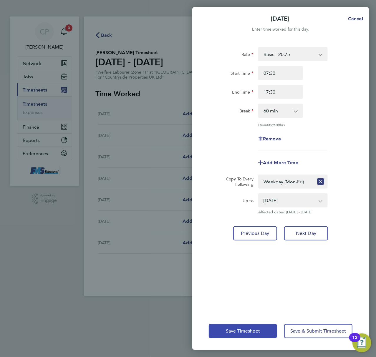
click at [243, 324] on div "Save Timesheet Save & Submit Timesheet" at bounding box center [280, 331] width 177 height 38
click at [237, 338] on div "Save Timesheet Save & Submit Timesheet" at bounding box center [280, 331] width 177 height 38
click at [237, 335] on button "Save Timesheet" at bounding box center [243, 331] width 68 height 14
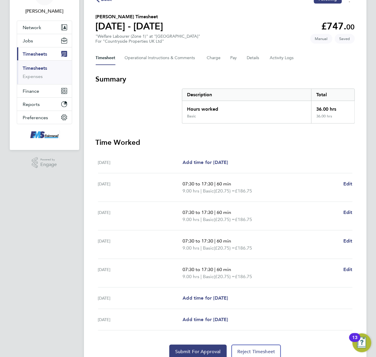
scroll to position [62, 0]
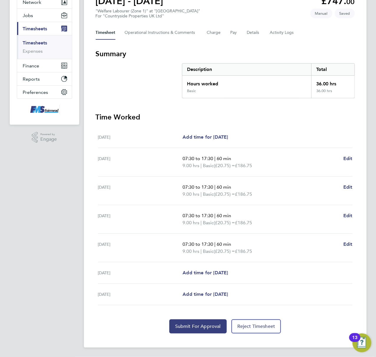
click at [189, 314] on section "Time Worked Mon 25 Aug Add time for Mon 25 Aug Add time for Mon 25 Aug Tue 26 A…" at bounding box center [225, 222] width 259 height 221
drag, startPoint x: 186, startPoint y: 334, endPoint x: 183, endPoint y: 329, distance: 6.0
click at [185, 333] on div "Back Following Iliana Graur's Timesheet 25 - 31 Aug 2025 £747. 00 "Welfare Labo…" at bounding box center [225, 151] width 283 height 392
click at [178, 326] on span "Submit For Approval" at bounding box center [198, 327] width 46 height 6
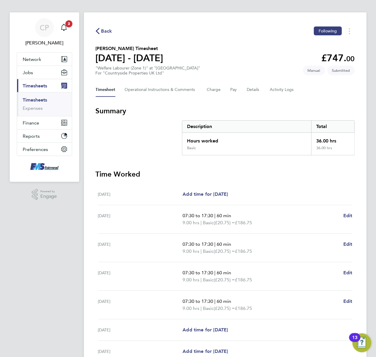
scroll to position [0, 0]
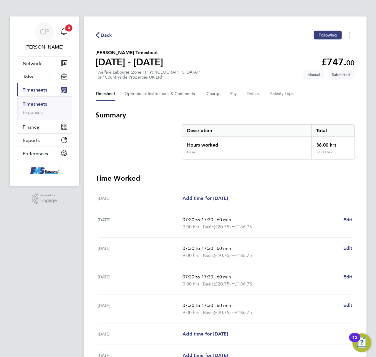
click at [44, 102] on link "Timesheets" at bounding box center [35, 104] width 24 height 6
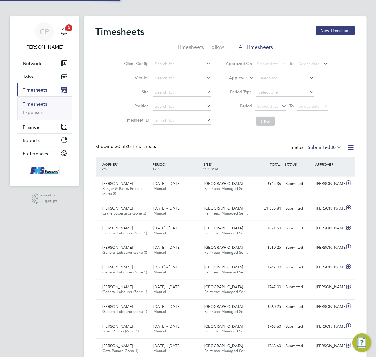
scroll to position [15, 51]
click at [327, 29] on button "New Timesheet" at bounding box center [335, 30] width 39 height 9
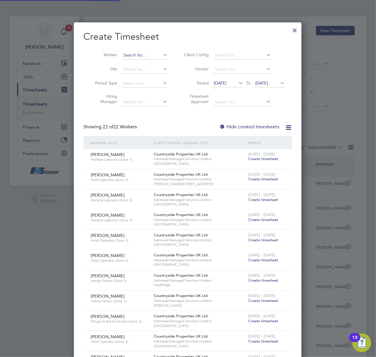
click at [132, 54] on input at bounding box center [144, 55] width 46 height 8
click at [157, 63] on li "Mada lina Vizinteanu" at bounding box center [146, 63] width 50 height 8
type input "[PERSON_NAME]"
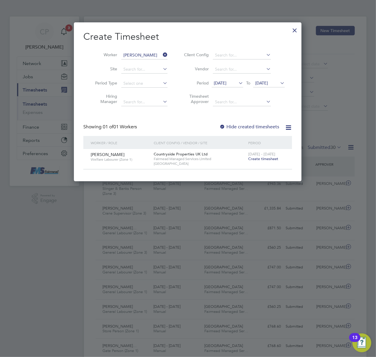
click at [256, 159] on span "Create timesheet" at bounding box center [263, 158] width 30 height 5
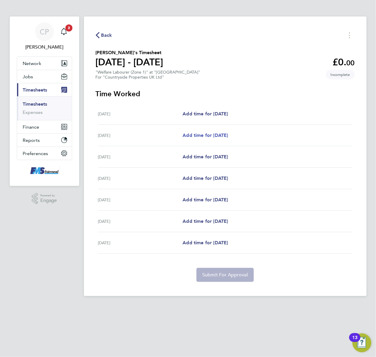
click at [195, 134] on span "Add time for [DATE]" at bounding box center [205, 135] width 45 height 6
select select "30"
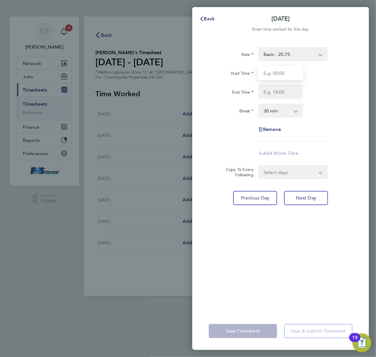
click at [271, 74] on input "Start Time" at bounding box center [280, 73] width 45 height 14
type input "07:30"
click at [276, 86] on input "End Time" at bounding box center [280, 92] width 45 height 14
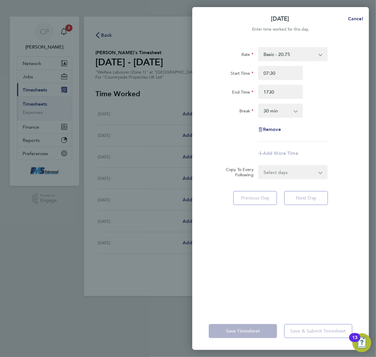
type input "17:30"
drag, startPoint x: 315, startPoint y: 93, endPoint x: 317, endPoint y: 122, distance: 28.6
click at [315, 93] on div "End Time 17:30" at bounding box center [280, 92] width 148 height 14
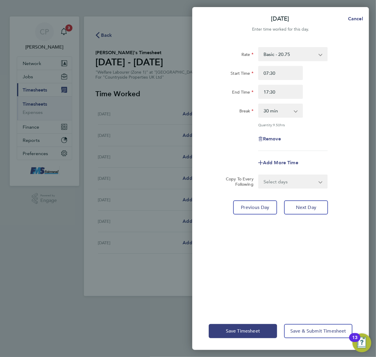
click at [292, 113] on select "0 min 15 min 30 min 45 min 60 min 75 min 90 min" at bounding box center [277, 110] width 37 height 13
select select "60"
click at [259, 104] on select "0 min 15 min 30 min 45 min 60 min 75 min 90 min" at bounding box center [277, 110] width 37 height 13
click at [290, 184] on select "Select days Day Weekday (Mon-Fri) Weekend (Sat-Sun) [DATE] [DATE] [DATE] [DATE]…" at bounding box center [290, 181] width 62 height 13
select select "WEEKDAY"
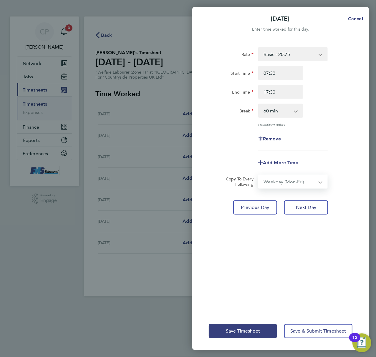
click at [259, 175] on select "Select days Day Weekday (Mon-Fri) Weekend (Sat-Sun) [DATE] [DATE] [DATE] [DATE]…" at bounding box center [290, 181] width 62 height 13
select select "[DATE]"
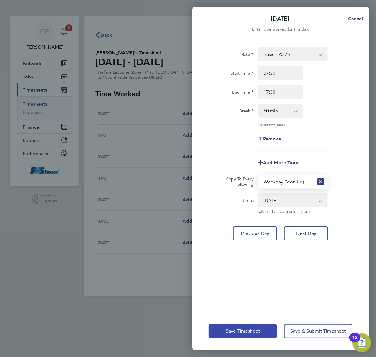
click at [230, 325] on button "Save Timesheet" at bounding box center [243, 331] width 68 height 14
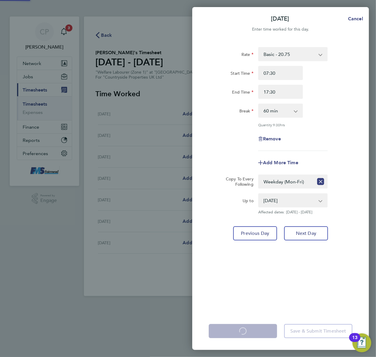
click at [230, 324] on app-form-button "Save Timesheet Loading" at bounding box center [245, 331] width 72 height 14
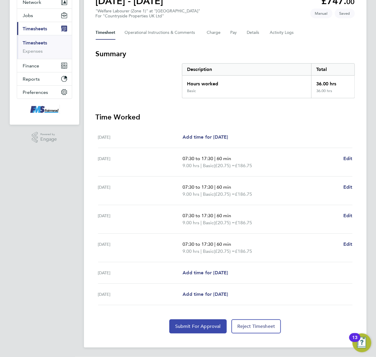
click at [190, 326] on span "Submit For Approval" at bounding box center [198, 327] width 46 height 6
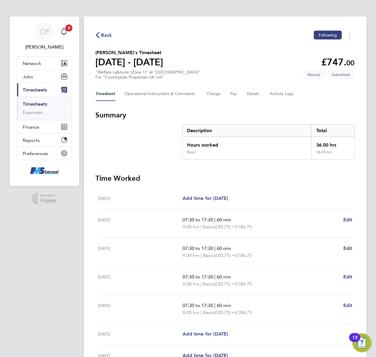
click at [36, 101] on ul "Timesheets Expenses" at bounding box center [44, 108] width 55 height 24
click at [44, 104] on link "Timesheets" at bounding box center [35, 104] width 24 height 6
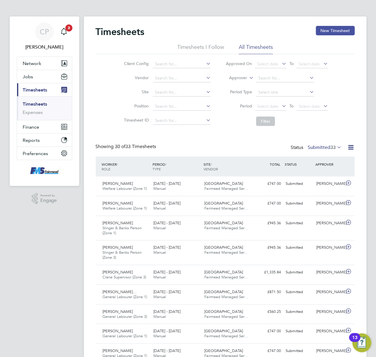
click at [330, 31] on button "New Timesheet" at bounding box center [335, 30] width 39 height 9
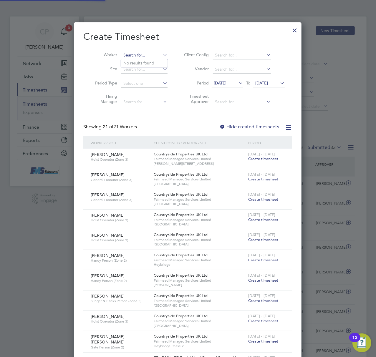
click at [134, 57] on input at bounding box center [144, 55] width 46 height 8
type input "K"
click at [169, 63] on b "Kusi" at bounding box center [173, 63] width 8 height 5
type input "[PERSON_NAME]"
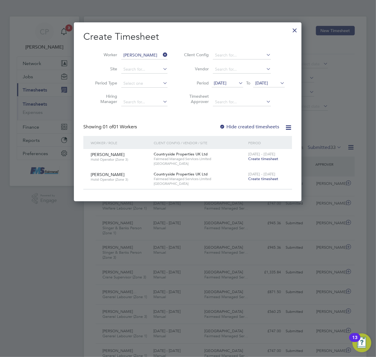
click at [262, 178] on span "Create timesheet" at bounding box center [263, 178] width 30 height 5
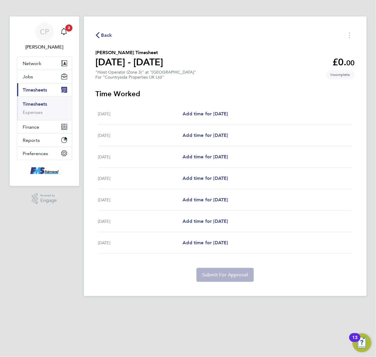
click at [203, 131] on div "Tue 26 Aug Add time for Tue 26 Aug Add time for Tue 26 Aug" at bounding box center [225, 135] width 254 height 21
click at [201, 134] on span "Add time for [DATE]" at bounding box center [205, 135] width 45 height 6
select select "30"
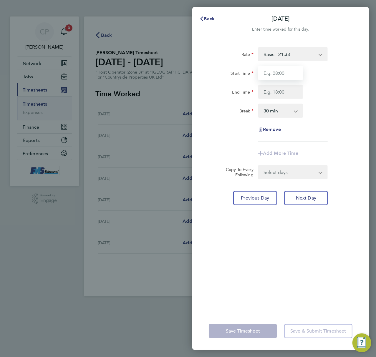
click at [276, 72] on input "Start Time" at bounding box center [280, 73] width 45 height 14
type input "07:30"
drag, startPoint x: 277, startPoint y: 88, endPoint x: 277, endPoint y: 91, distance: 3.3
click at [277, 91] on input "End Time" at bounding box center [280, 92] width 45 height 14
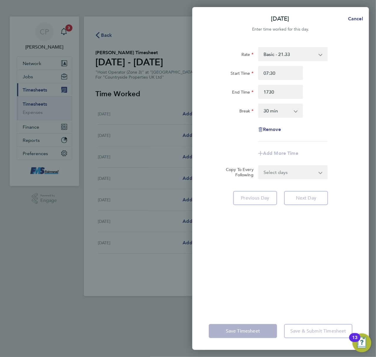
type input "17:30"
click at [293, 110] on select "0 min 15 min 30 min 45 min 60 min 75 min 90 min" at bounding box center [277, 110] width 37 height 13
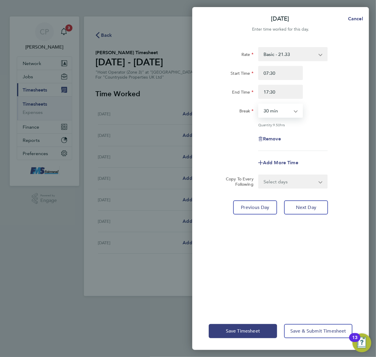
select select "60"
click at [259, 104] on select "0 min 15 min 30 min 45 min 60 min 75 min 90 min" at bounding box center [277, 110] width 37 height 13
click at [316, 180] on select "Select days Day Weekday (Mon-Fri) Weekend (Sat-Sun) [DATE] [DATE] [DATE] [DATE]…" at bounding box center [290, 181] width 62 height 13
select select "WEEKDAY"
click at [259, 175] on select "Select days Day Weekday (Mon-Fri) Weekend (Sat-Sun) [DATE] [DATE] [DATE] [DATE]…" at bounding box center [290, 181] width 62 height 13
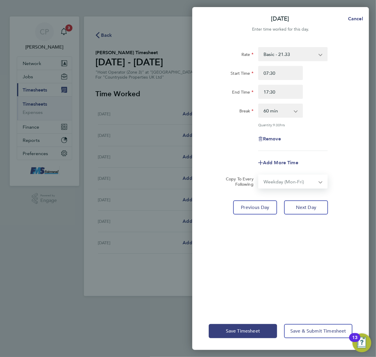
select select "[DATE]"
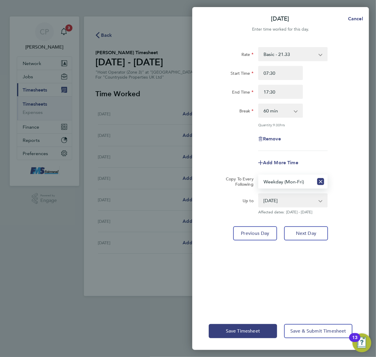
click at [240, 323] on div "Save Timesheet Save & Submit Timesheet" at bounding box center [280, 331] width 177 height 38
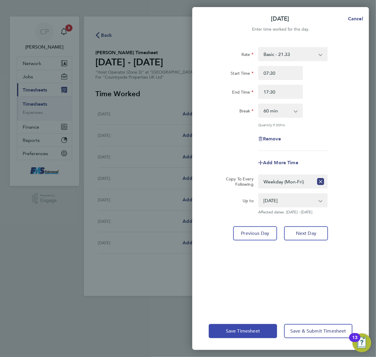
click at [234, 328] on button "Save Timesheet" at bounding box center [243, 331] width 68 height 14
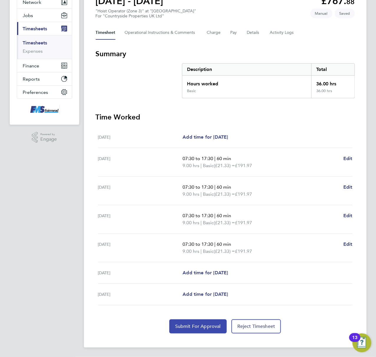
click at [185, 323] on button "Submit For Approval" at bounding box center [197, 326] width 57 height 14
click at [44, 37] on ul "Timesheets Expenses" at bounding box center [44, 47] width 55 height 24
click at [44, 40] on link "Timesheets" at bounding box center [35, 43] width 24 height 6
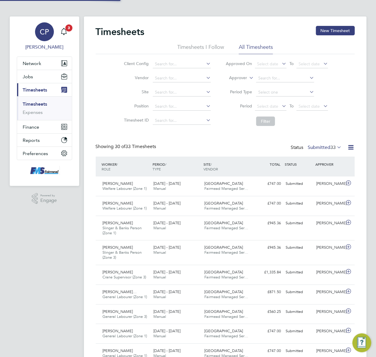
scroll to position [3, 3]
click at [331, 32] on button "New Timesheet" at bounding box center [335, 30] width 39 height 9
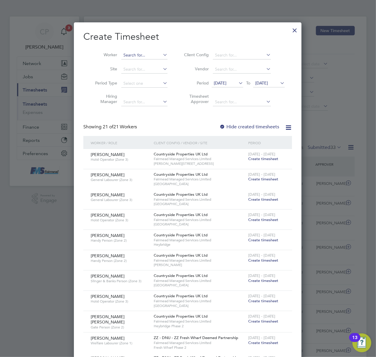
click at [134, 54] on input at bounding box center [144, 55] width 46 height 8
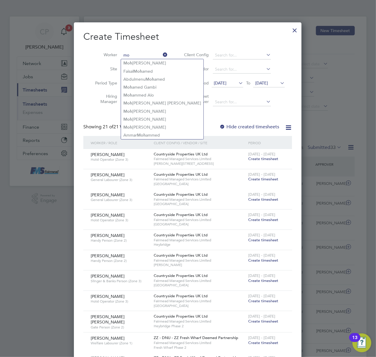
type input "m"
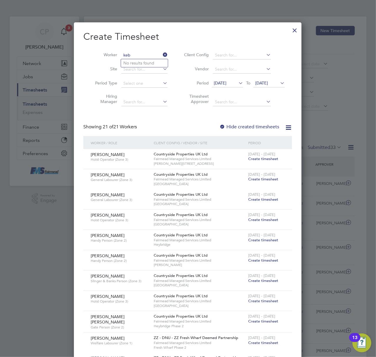
type input "keb"
click at [139, 52] on input at bounding box center [144, 55] width 46 height 8
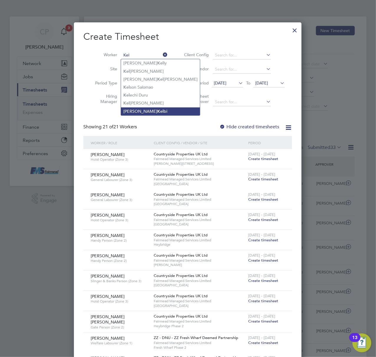
click at [157, 109] on b "Kel" at bounding box center [160, 111] width 6 height 5
type input "[PERSON_NAME]"
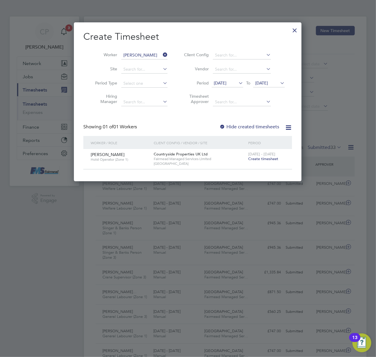
click at [257, 157] on span "Create timesheet" at bounding box center [263, 158] width 30 height 5
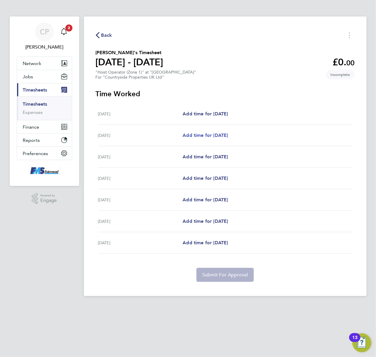
click at [210, 135] on span "Add time for [DATE]" at bounding box center [205, 135] width 45 height 6
select select "30"
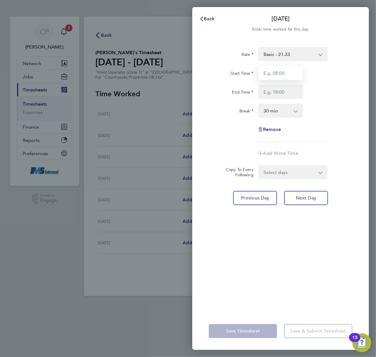
click at [285, 78] on input "Start Time" at bounding box center [280, 73] width 45 height 14
type input "07:30"
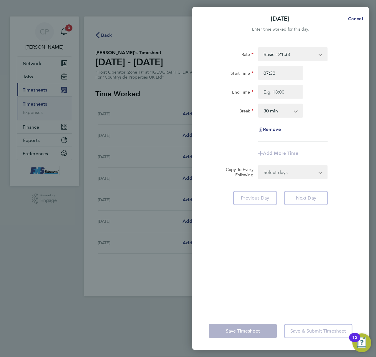
click at [284, 84] on div "Start Time 07:30 End Time" at bounding box center [280, 82] width 148 height 33
click at [269, 100] on div "Rate Basic - 21.33 Start Time 07:30 End Time Break 0 min 15 min 30 min 45 min 6…" at bounding box center [281, 94] width 144 height 94
click at [270, 94] on input "End Time" at bounding box center [280, 92] width 45 height 14
type input "17:30"
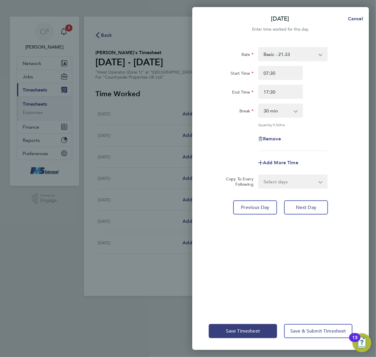
drag, startPoint x: 309, startPoint y: 107, endPoint x: 309, endPoint y: 120, distance: 13.0
click at [309, 109] on div "Break 0 min 15 min 30 min 45 min 60 min 75 min 90 min" at bounding box center [280, 111] width 148 height 14
drag, startPoint x: 291, startPoint y: 105, endPoint x: 293, endPoint y: 116, distance: 10.9
click at [291, 105] on select "0 min 15 min 30 min 45 min 60 min 75 min 90 min" at bounding box center [277, 110] width 37 height 13
click at [259, 104] on select "0 min 15 min 30 min 45 min 60 min 75 min 90 min" at bounding box center [277, 110] width 37 height 13
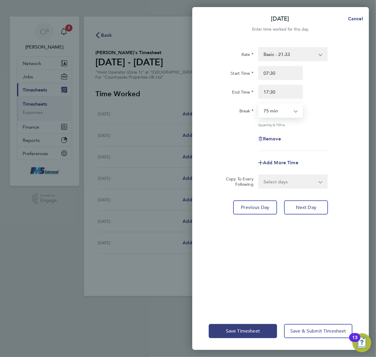
drag, startPoint x: 288, startPoint y: 113, endPoint x: 290, endPoint y: 117, distance: 4.1
click at [288, 113] on select "0 min 15 min 30 min 45 min 60 min 75 min 90 min" at bounding box center [277, 110] width 37 height 13
select select "60"
click at [259, 104] on select "0 min 15 min 30 min 45 min 60 min 75 min 90 min" at bounding box center [277, 110] width 37 height 13
drag, startPoint x: 303, startPoint y: 177, endPoint x: 300, endPoint y: 181, distance: 4.9
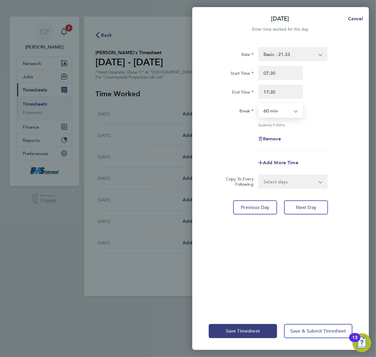
click at [302, 178] on select "Select days Day Weekday (Mon-Fri) Weekend (Sat-Sun) [DATE] [DATE] [DATE] [DATE]…" at bounding box center [290, 181] width 62 height 13
select select "WEEKDAY"
click at [259, 175] on select "Select days Day Weekday (Mon-Fri) Weekend (Sat-Sun) [DATE] [DATE] [DATE] [DATE]…" at bounding box center [290, 181] width 62 height 13
select select "[DATE]"
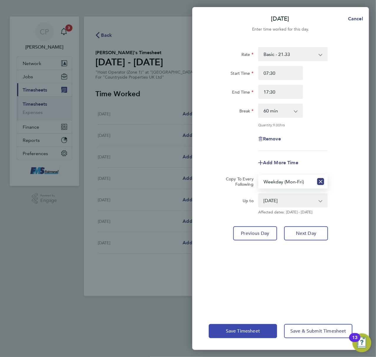
click at [243, 327] on button "Save Timesheet" at bounding box center [243, 331] width 68 height 14
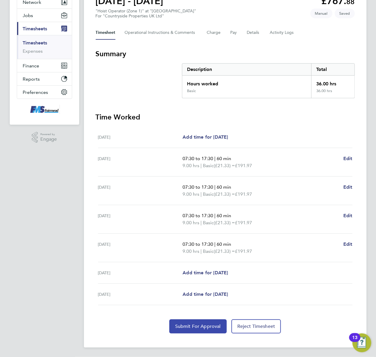
click at [201, 321] on button "Submit For Approval" at bounding box center [197, 326] width 57 height 14
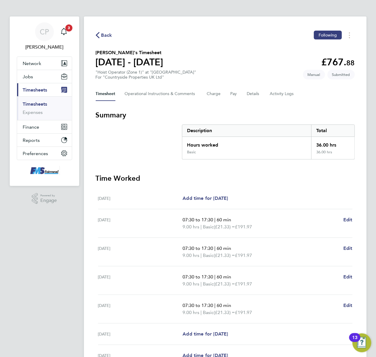
click at [39, 105] on link "Timesheets" at bounding box center [35, 104] width 24 height 6
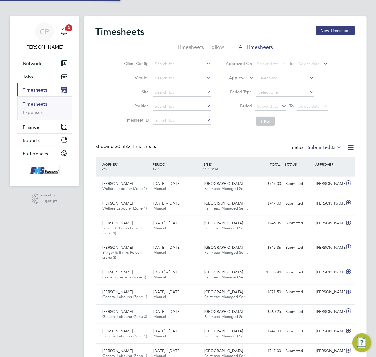
scroll to position [20, 51]
click at [338, 28] on button "New Timesheet" at bounding box center [335, 30] width 39 height 9
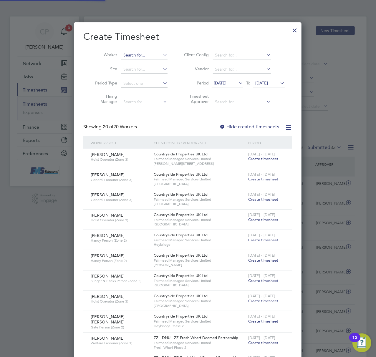
drag, startPoint x: 136, startPoint y: 54, endPoint x: 144, endPoint y: 55, distance: 8.0
click at [138, 54] on input at bounding box center [144, 55] width 46 height 8
click at [144, 62] on li "Sad ikur Rahman" at bounding box center [144, 63] width 47 height 8
type input "[PERSON_NAME]"
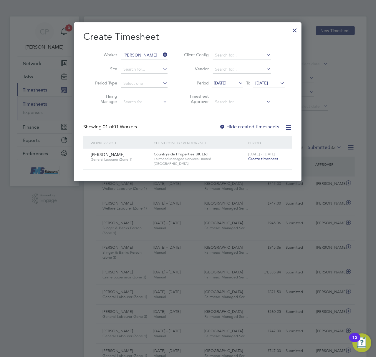
click at [263, 157] on span "Create timesheet" at bounding box center [263, 158] width 30 height 5
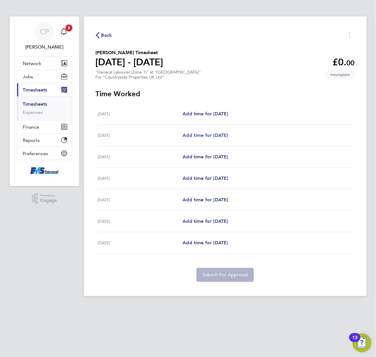
click at [195, 135] on span "Add time for [DATE]" at bounding box center [205, 135] width 45 height 6
select select "30"
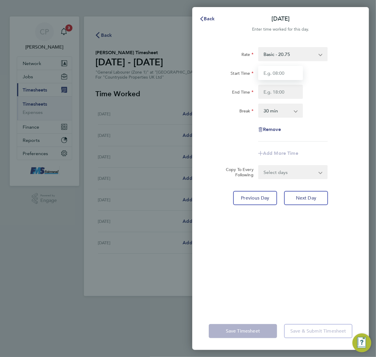
click at [270, 71] on input "Start Time" at bounding box center [280, 73] width 45 height 14
type input "07:30"
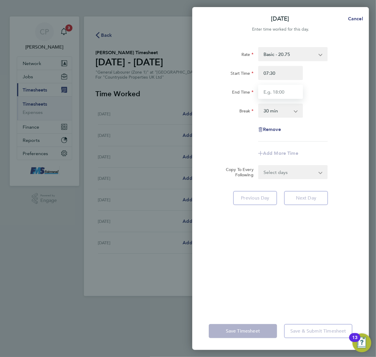
click at [280, 91] on input "End Time" at bounding box center [280, 92] width 45 height 14
type input "17:30"
click at [332, 111] on div "Break 0 min 15 min 30 min 45 min 60 min 75 min 90 min" at bounding box center [280, 111] width 148 height 14
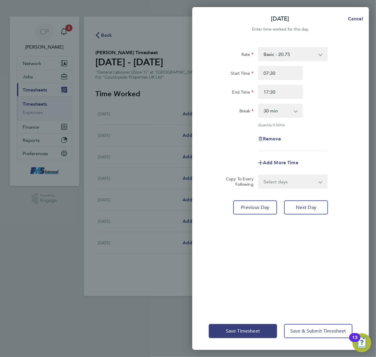
drag, startPoint x: 303, startPoint y: 178, endPoint x: 310, endPoint y: 184, distance: 9.0
click at [304, 178] on select "Select days Day Weekday (Mon-Fri) Weekend (Sat-Sun) [DATE] [DATE] [DATE] [DATE]…" at bounding box center [290, 181] width 62 height 13
select select "WEEKDAY"
click at [259, 175] on select "Select days Day Weekday (Mon-Fri) Weekend (Sat-Sun) [DATE] [DATE] [DATE] [DATE]…" at bounding box center [290, 181] width 62 height 13
select select "[DATE]"
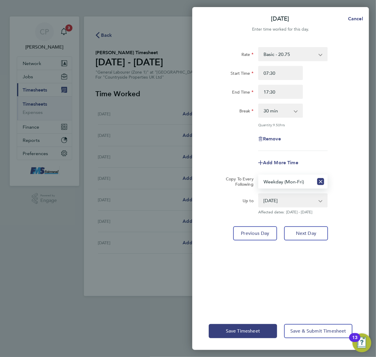
click at [291, 116] on select "0 min 15 min 30 min 45 min 60 min 75 min 90 min" at bounding box center [277, 110] width 37 height 13
select select "60"
click at [259, 104] on select "0 min 15 min 30 min 45 min 60 min 75 min 90 min" at bounding box center [277, 110] width 37 height 13
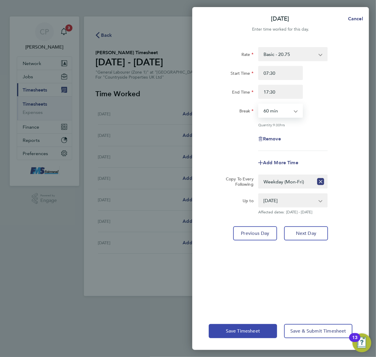
drag, startPoint x: 233, startPoint y: 328, endPoint x: 230, endPoint y: 330, distance: 4.0
click at [233, 327] on button "Save Timesheet" at bounding box center [243, 331] width 68 height 14
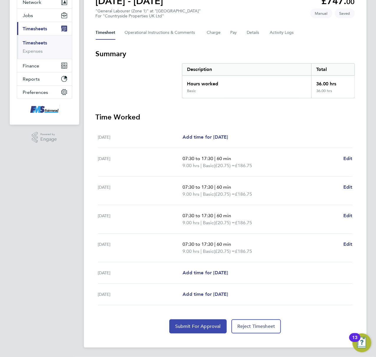
click at [187, 324] on span "Submit For Approval" at bounding box center [198, 327] width 46 height 6
click at [34, 42] on link "Timesheets" at bounding box center [35, 43] width 24 height 6
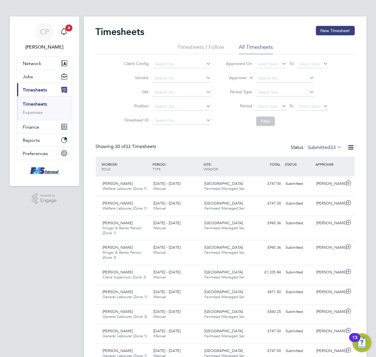
drag, startPoint x: 322, startPoint y: 149, endPoint x: 325, endPoint y: 150, distance: 3.4
click at [322, 148] on label "Submitted 33" at bounding box center [325, 148] width 34 height 6
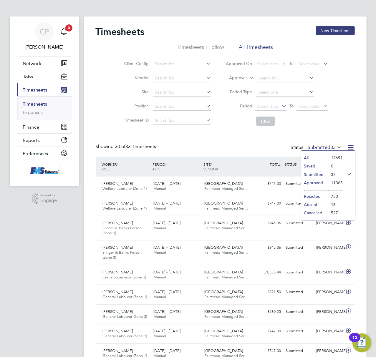
click at [316, 167] on li "Saved" at bounding box center [314, 166] width 27 height 8
